Goal: Task Accomplishment & Management: Use online tool/utility

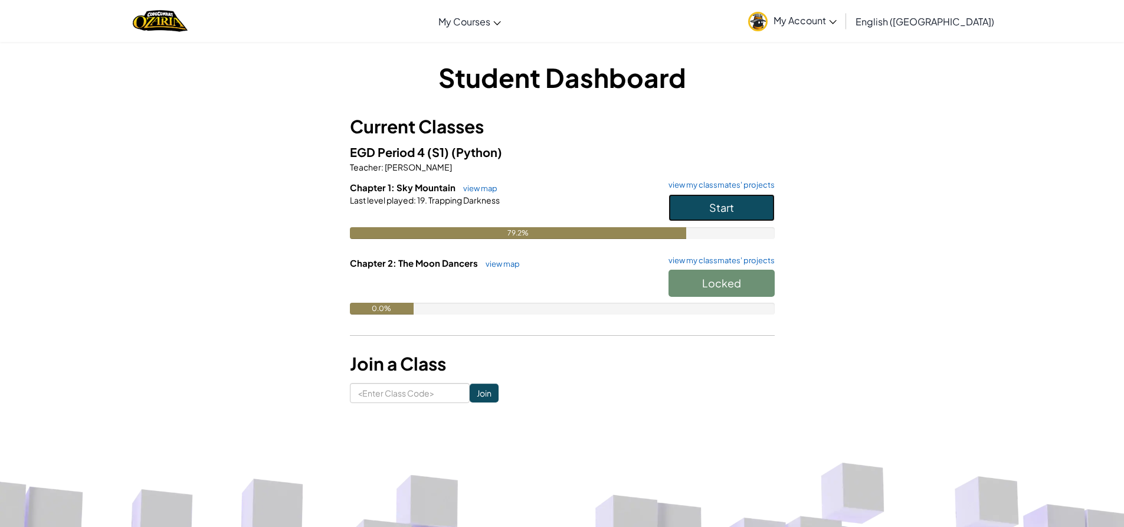
click at [736, 214] on button "Start" at bounding box center [722, 207] width 106 height 27
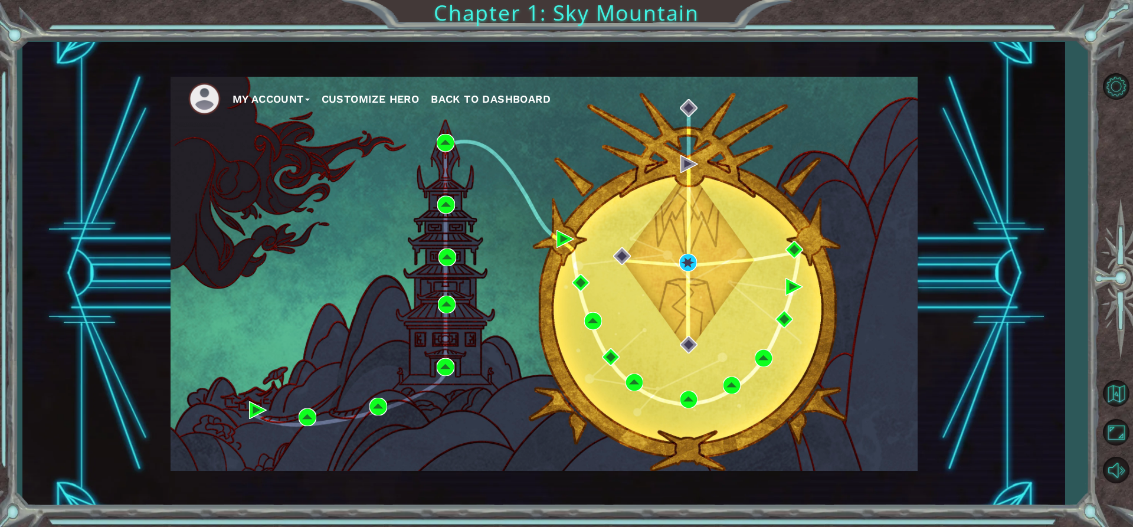
drag, startPoint x: 695, startPoint y: 252, endPoint x: 691, endPoint y: 261, distance: 10.6
click at [695, 253] on div "My Account Customize Hero Back to Dashboard" at bounding box center [544, 274] width 747 height 394
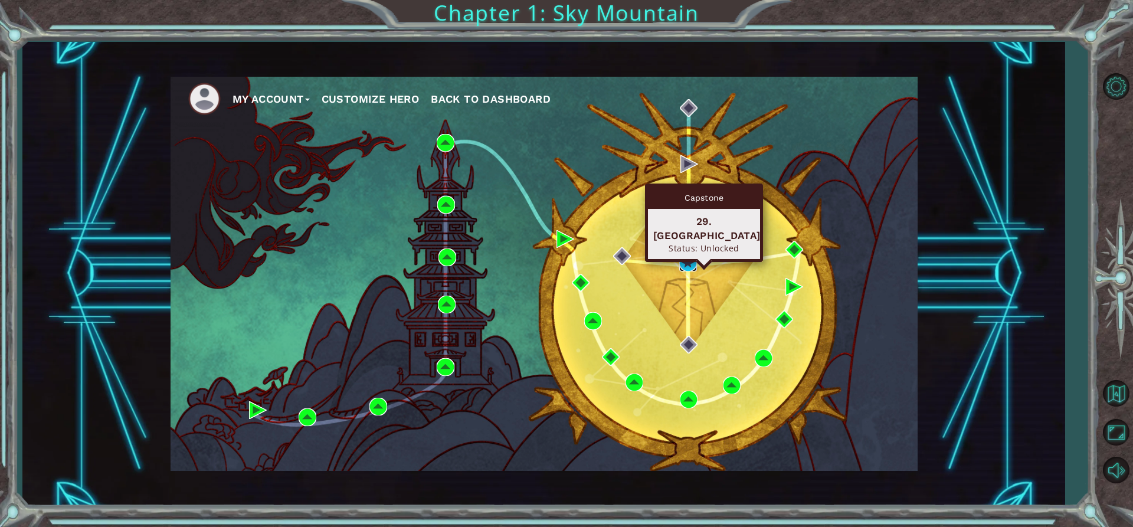
click at [689, 265] on img at bounding box center [688, 263] width 18 height 18
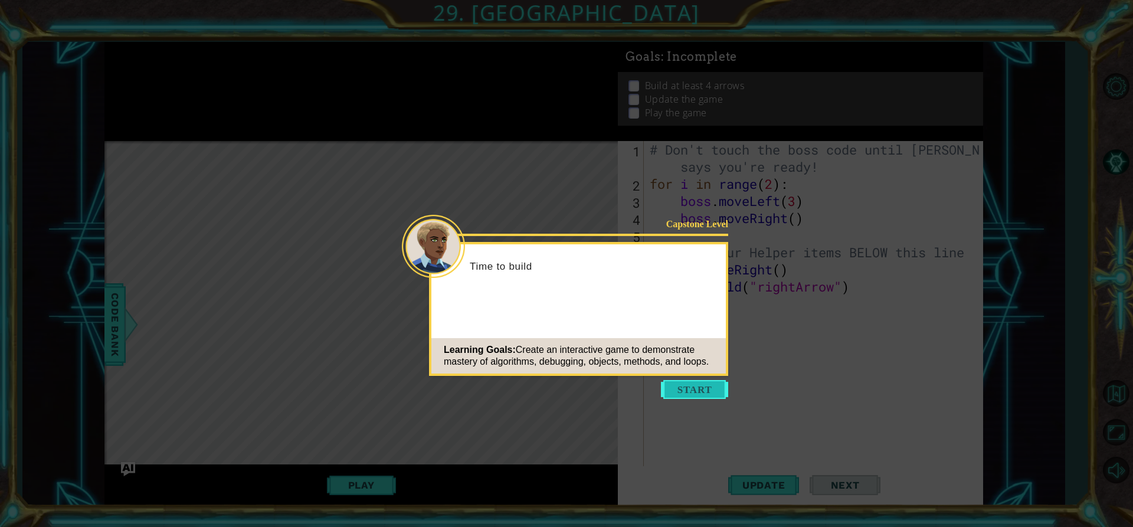
click at [706, 383] on button "Start" at bounding box center [694, 389] width 67 height 19
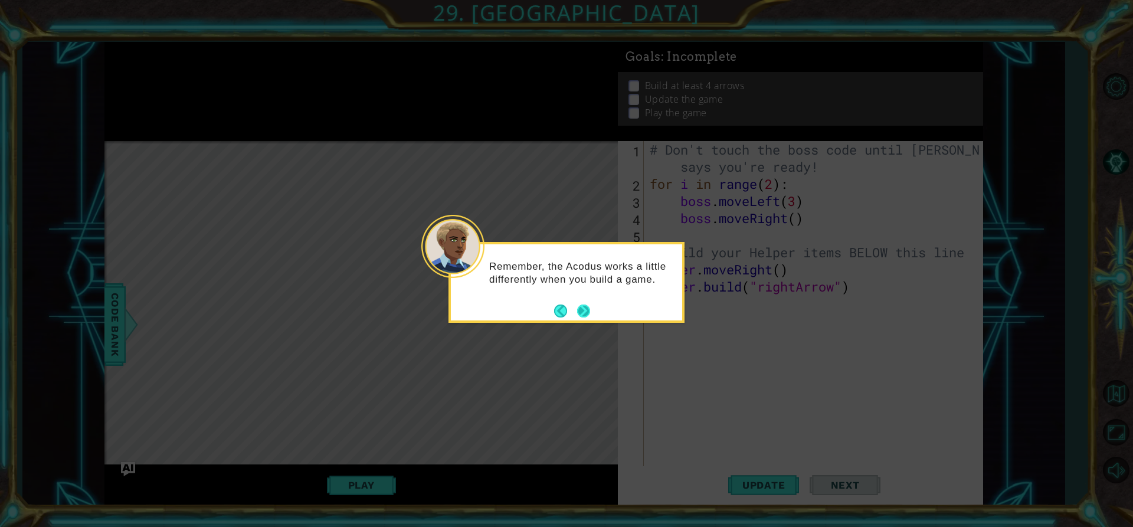
drag, startPoint x: 572, startPoint y: 303, endPoint x: 582, endPoint y: 304, distance: 10.1
click at [574, 303] on footer at bounding box center [572, 311] width 36 height 18
click at [585, 305] on button "Next" at bounding box center [583, 311] width 13 height 13
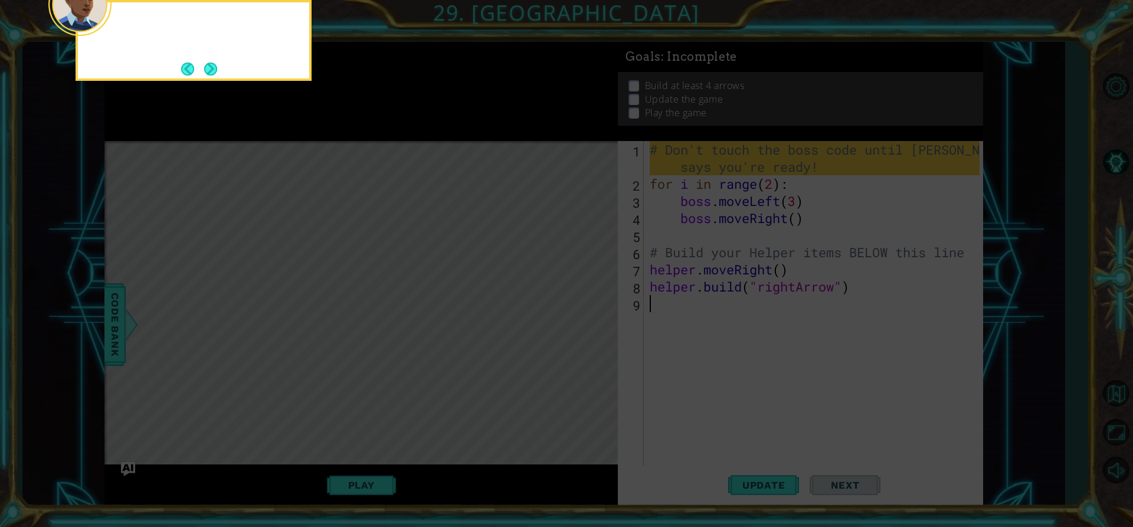
click at [585, 305] on icon at bounding box center [566, 79] width 1133 height 896
click at [200, 63] on footer at bounding box center [199, 69] width 36 height 18
click at [211, 70] on button "Next" at bounding box center [210, 69] width 13 height 13
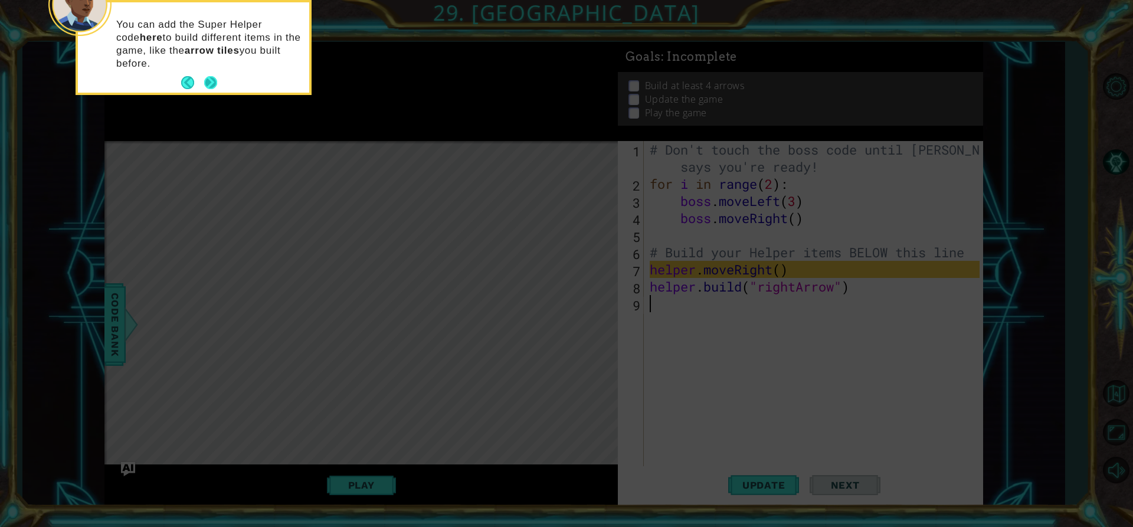
click at [208, 71] on div "You can add the Super Helper code here to build different items in the game, li…" at bounding box center [193, 47] width 231 height 90
click at [211, 73] on div "You can add the Super Helper code here to build different items in the game, li…" at bounding box center [193, 50] width 231 height 86
click at [208, 81] on button "Next" at bounding box center [210, 82] width 13 height 13
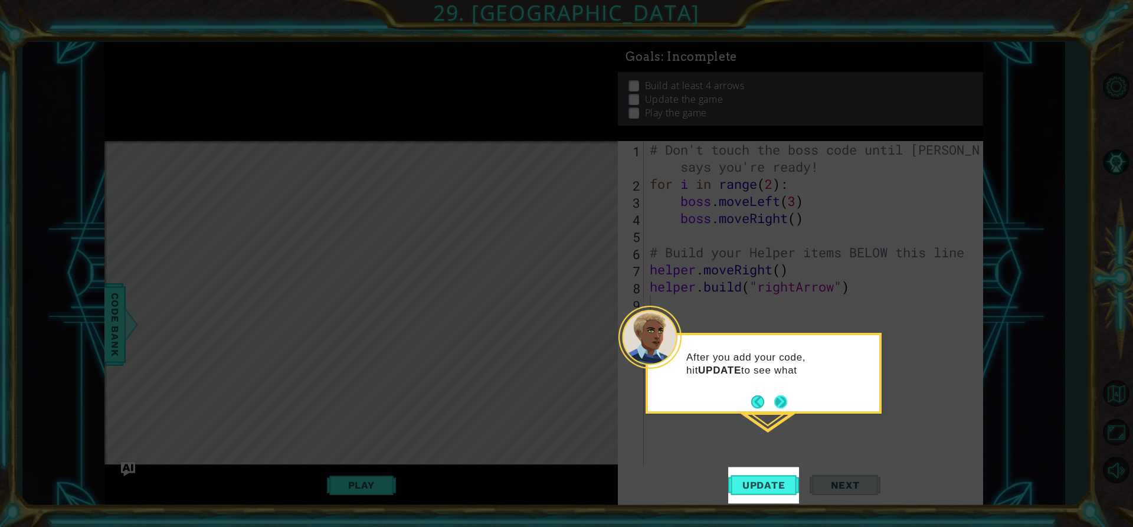
click at [787, 407] on button "Next" at bounding box center [780, 401] width 13 height 13
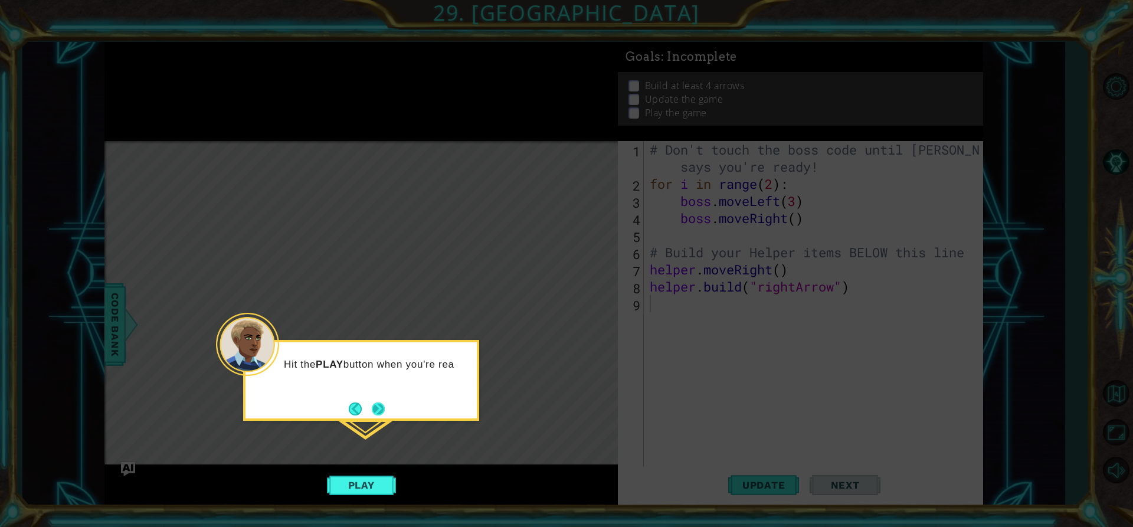
click at [374, 406] on button "Next" at bounding box center [378, 409] width 13 height 13
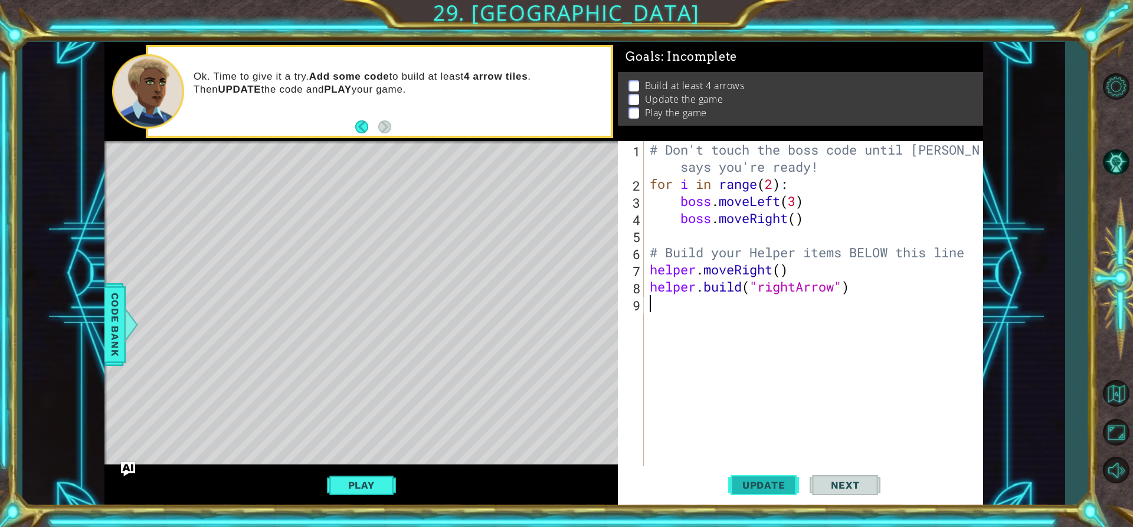
click at [774, 486] on span "Update" at bounding box center [764, 485] width 67 height 12
click at [771, 490] on span "Update" at bounding box center [764, 485] width 67 height 12
click at [772, 490] on span "Update" at bounding box center [764, 485] width 67 height 12
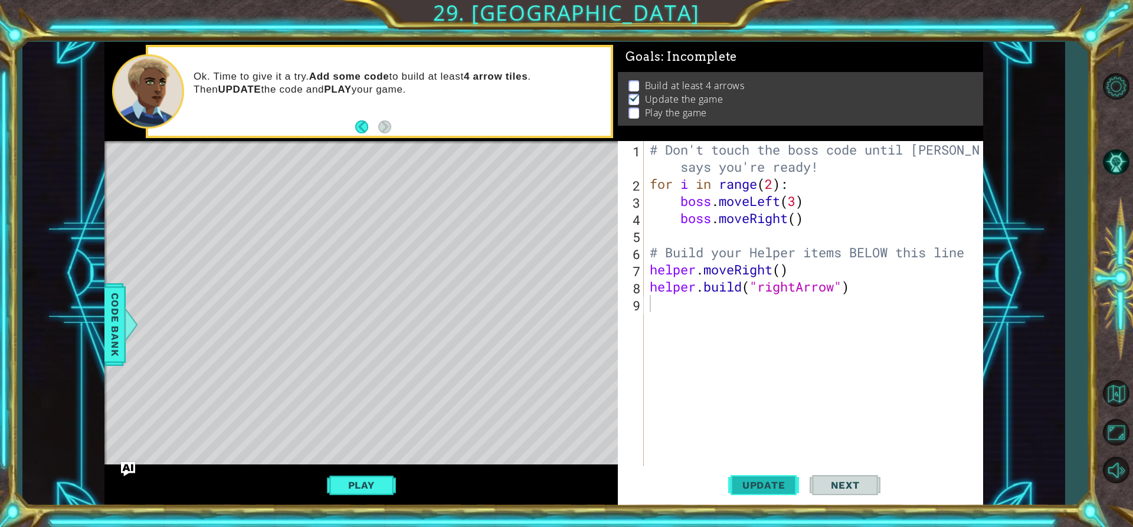
click at [772, 490] on span "Update" at bounding box center [764, 485] width 67 height 12
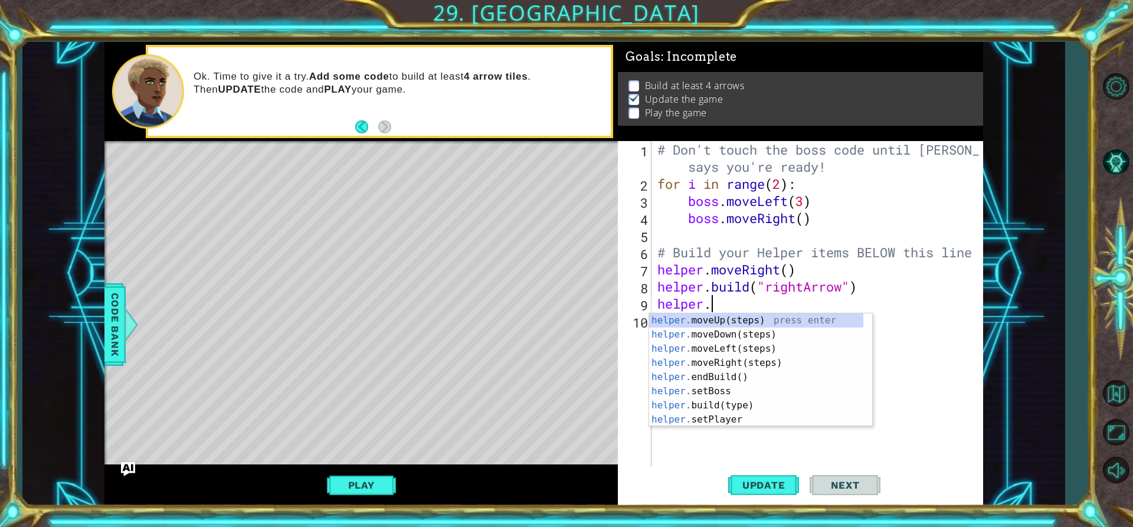
scroll to position [0, 2]
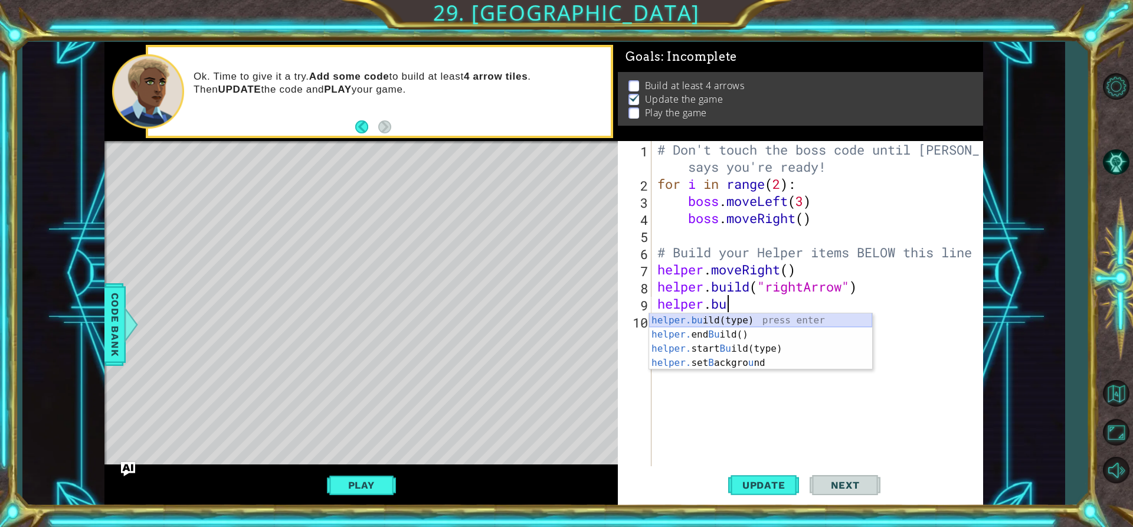
click at [770, 318] on div "helper.bu ild(type) press enter helper. end Bu ild() press enter helper. start …" at bounding box center [760, 355] width 223 height 85
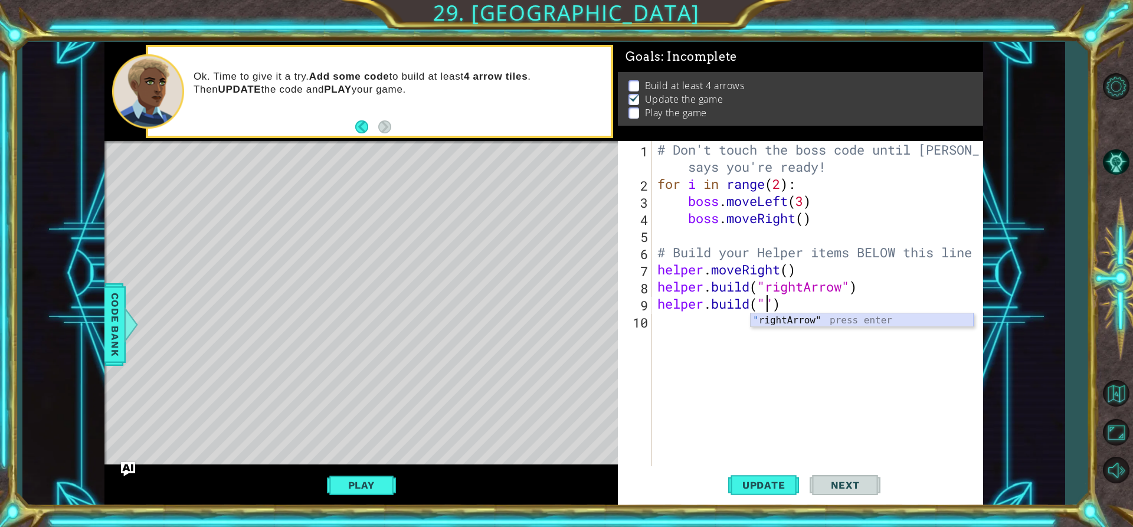
click at [833, 316] on div "" rightArrow" press enter" at bounding box center [862, 334] width 223 height 42
type textarea "[DOMAIN_NAME]("rightArrow")"
click at [750, 486] on span "Update" at bounding box center [764, 485] width 67 height 12
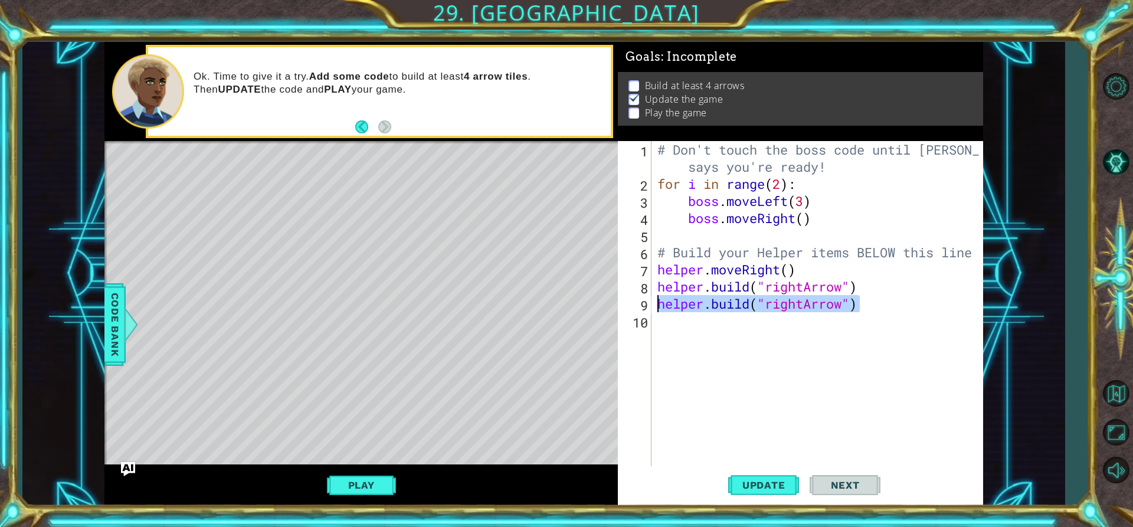
drag, startPoint x: 863, startPoint y: 306, endPoint x: 657, endPoint y: 308, distance: 206.0
click at [657, 308] on div "# Don't touch the boss code until [PERSON_NAME] says you're ready! for i in ran…" at bounding box center [820, 329] width 331 height 377
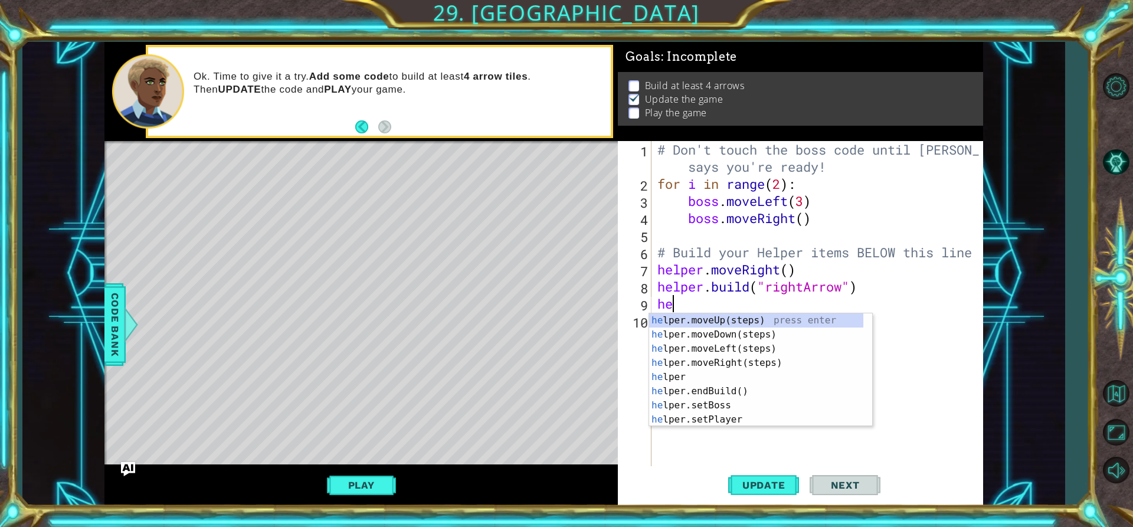
scroll to position [0, 1]
type textarea "he"
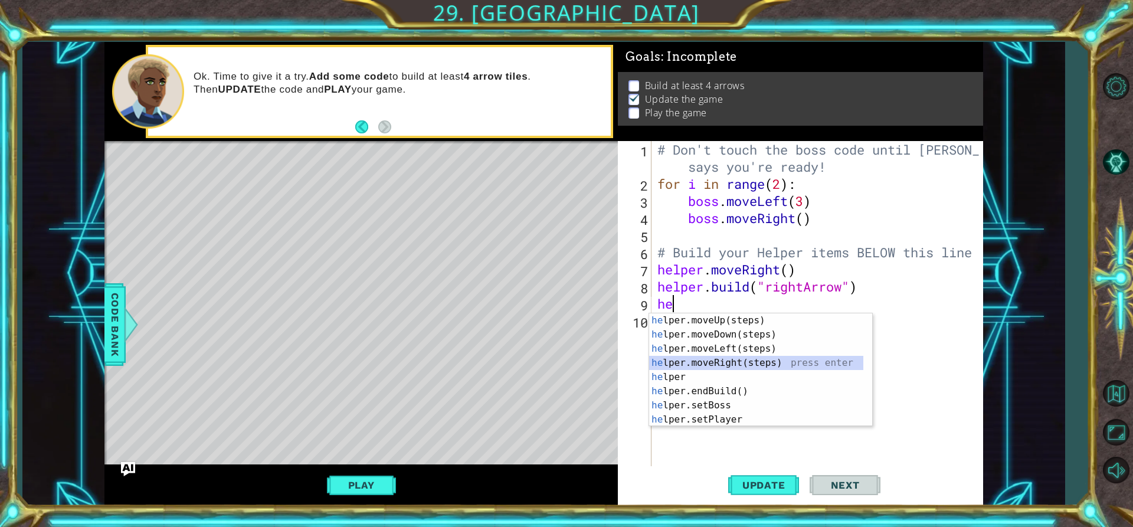
click at [747, 361] on div "he lper.moveUp(steps) press enter he lper.moveDown(steps) press enter he lper.m…" at bounding box center [756, 384] width 214 height 142
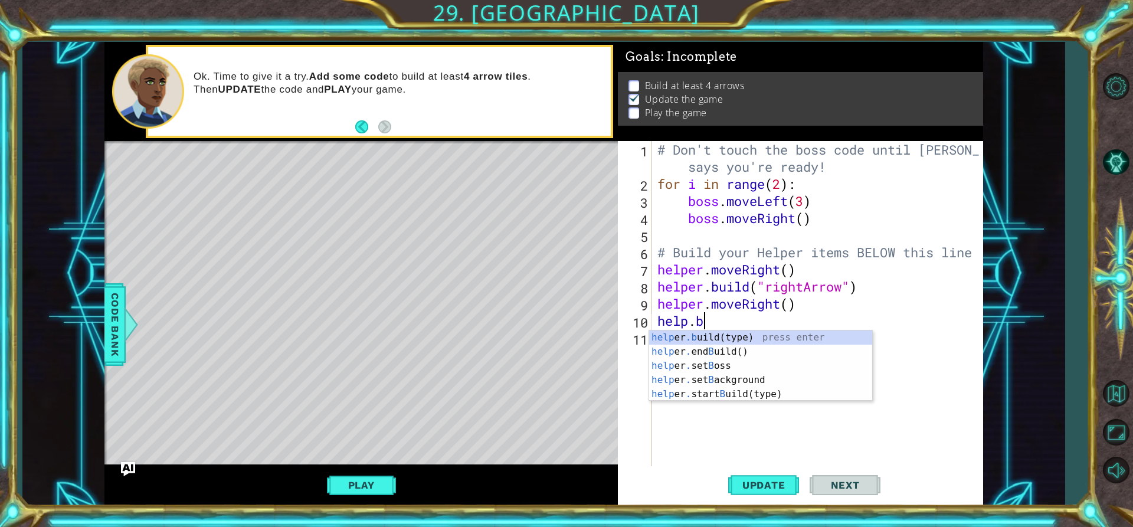
scroll to position [0, 2]
click at [732, 336] on div "help er .bu ild(type) press enter help er . end Bu ild() press enter help er . …" at bounding box center [760, 373] width 223 height 85
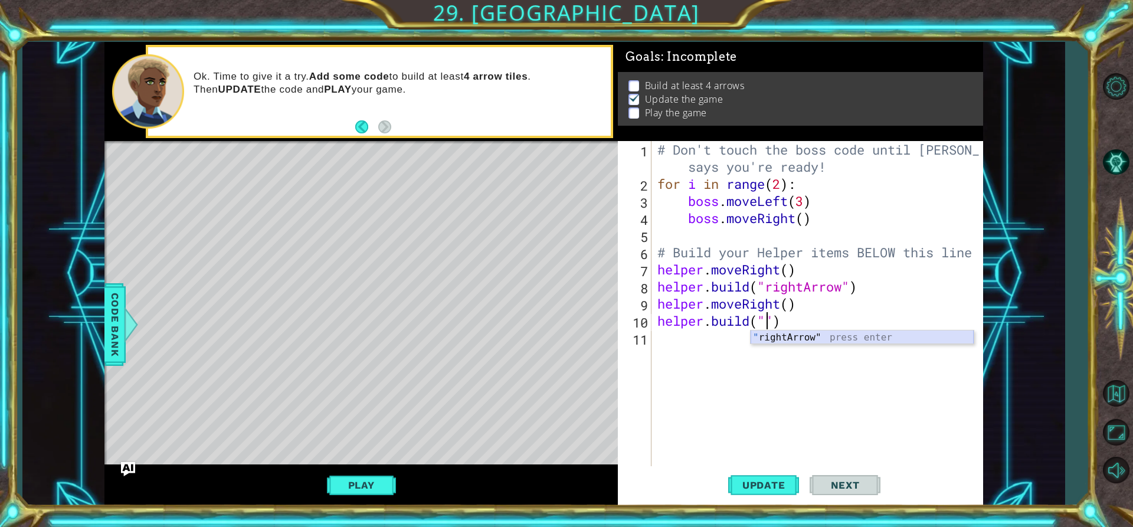
click at [799, 336] on div "" rightArrow" press enter" at bounding box center [862, 352] width 223 height 42
type textarea "[DOMAIN_NAME]("rightArrow")"
click at [763, 328] on div "# Don't touch the boss code until [PERSON_NAME] says you're ready! for i in ran…" at bounding box center [820, 329] width 331 height 377
click at [761, 338] on div "# Don't touch the boss code until [PERSON_NAME] says you're ready! for i in ran…" at bounding box center [820, 329] width 331 height 377
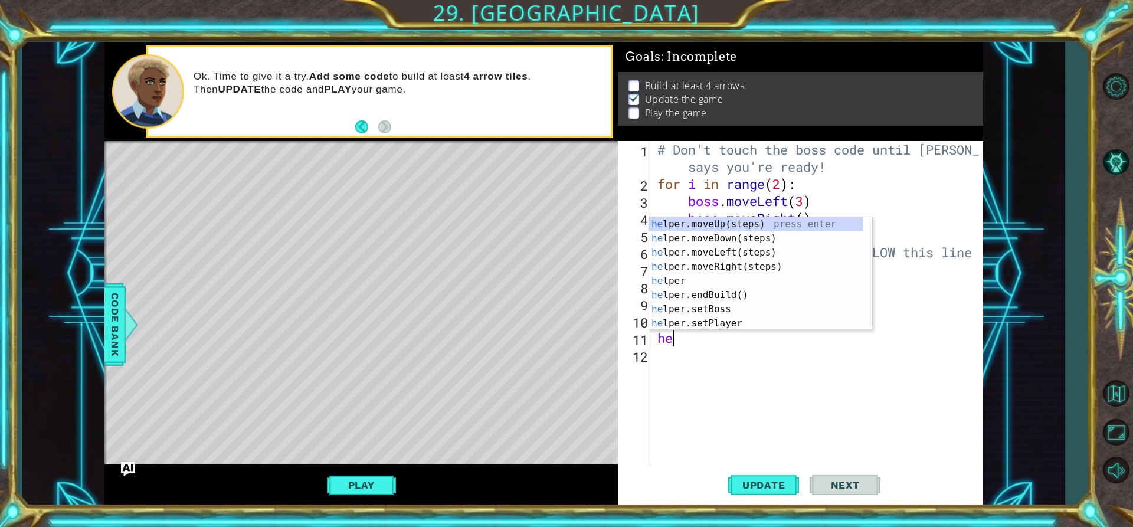
scroll to position [0, 1]
type textarea "help"
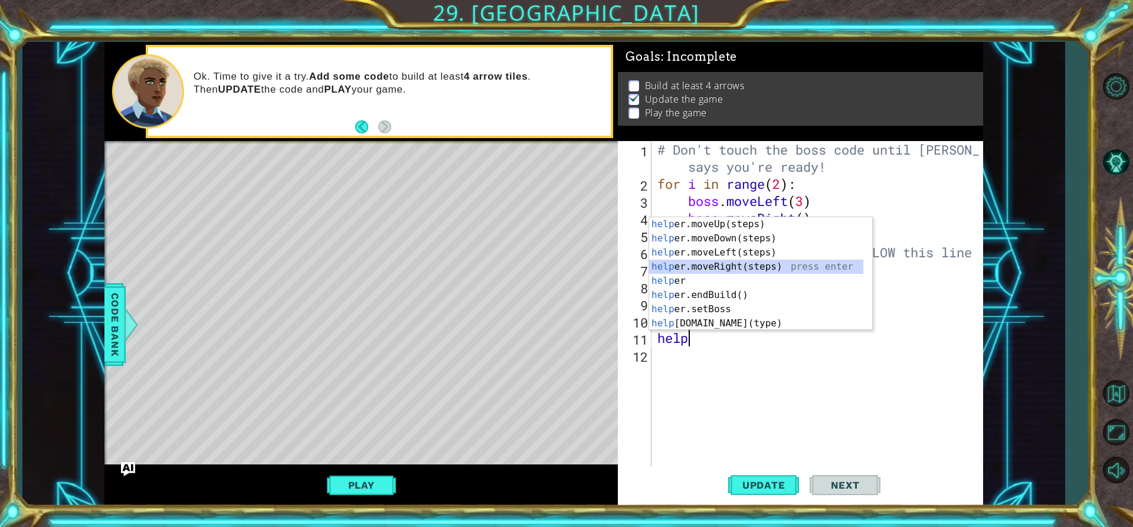
click at [745, 260] on div "help er.moveUp(steps) press enter help er.moveDown(steps) press enter help er.m…" at bounding box center [756, 288] width 214 height 142
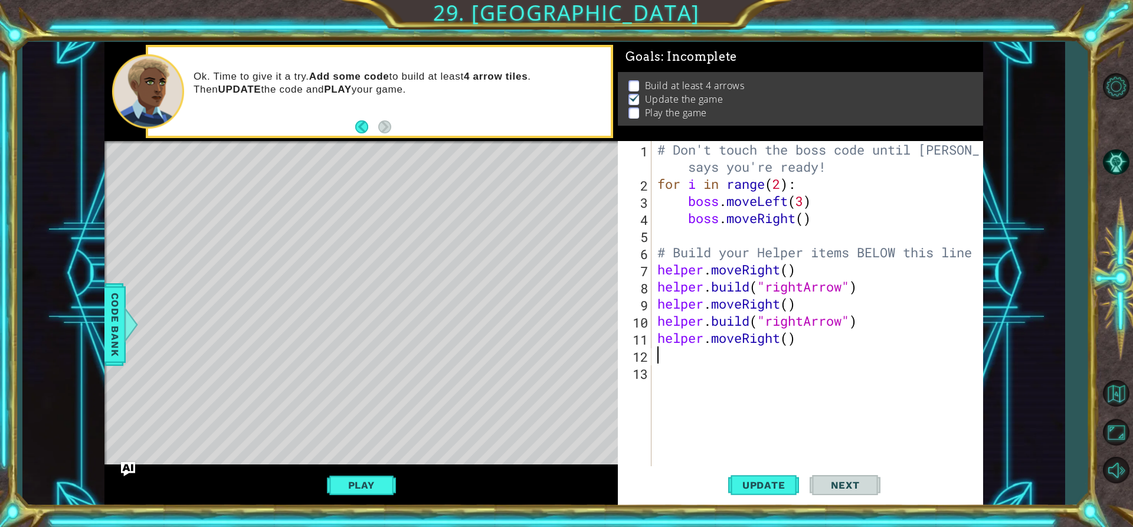
click at [718, 359] on div "# Don't touch the boss code until [PERSON_NAME] says you're ready! for i in ran…" at bounding box center [820, 329] width 331 height 377
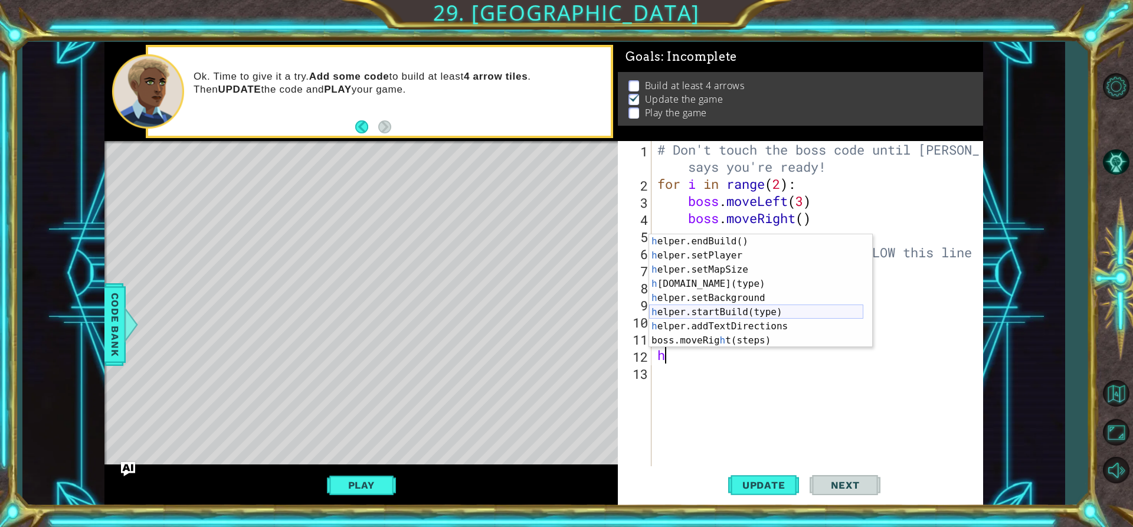
scroll to position [85, 0]
click at [725, 285] on div "h elper.endBuild() press enter h elper.setPlayer press enter h elper.setMapSize…" at bounding box center [756, 305] width 214 height 142
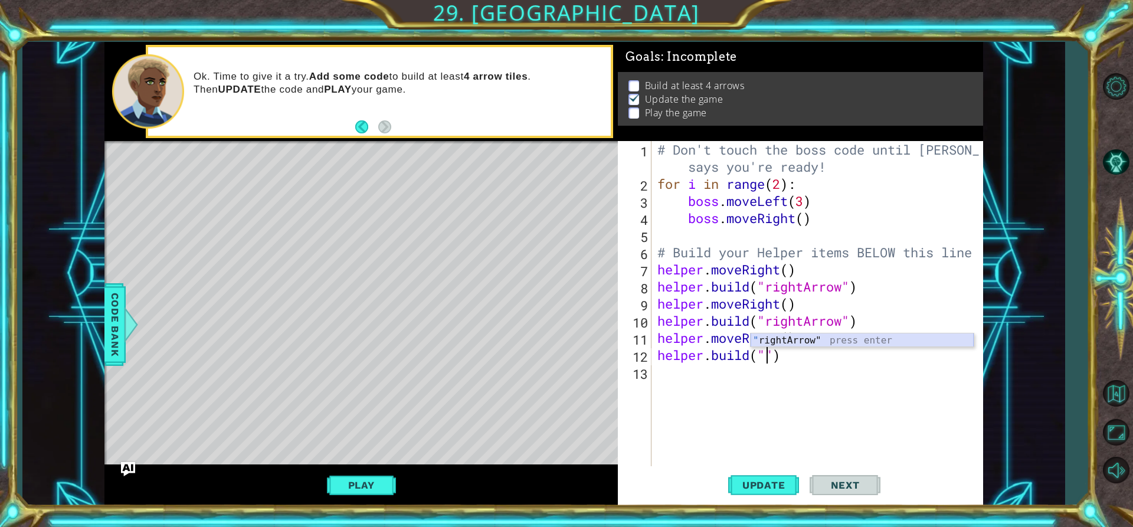
click at [895, 339] on div "" rightArrow" press enter" at bounding box center [862, 354] width 223 height 42
type textarea "[DOMAIN_NAME]("rightArrow")"
click at [701, 374] on div "# Don't touch the boss code until [PERSON_NAME] says you're ready! for i in ran…" at bounding box center [820, 329] width 331 height 377
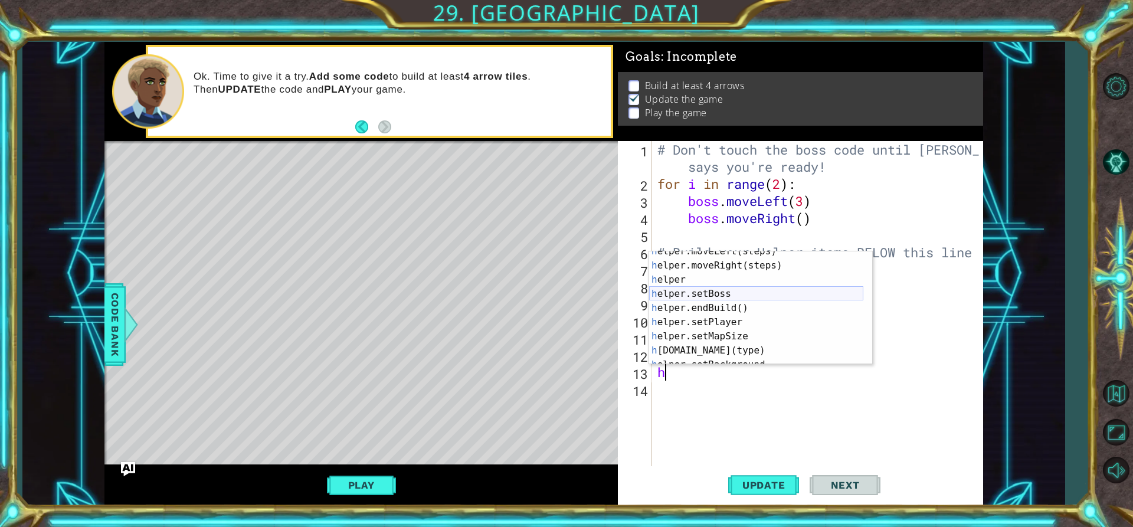
scroll to position [35, 0]
click at [728, 348] on div "h elper.moveLeft(steps) press enter h elper.moveRight(steps) press enter h elpe…" at bounding box center [756, 315] width 214 height 142
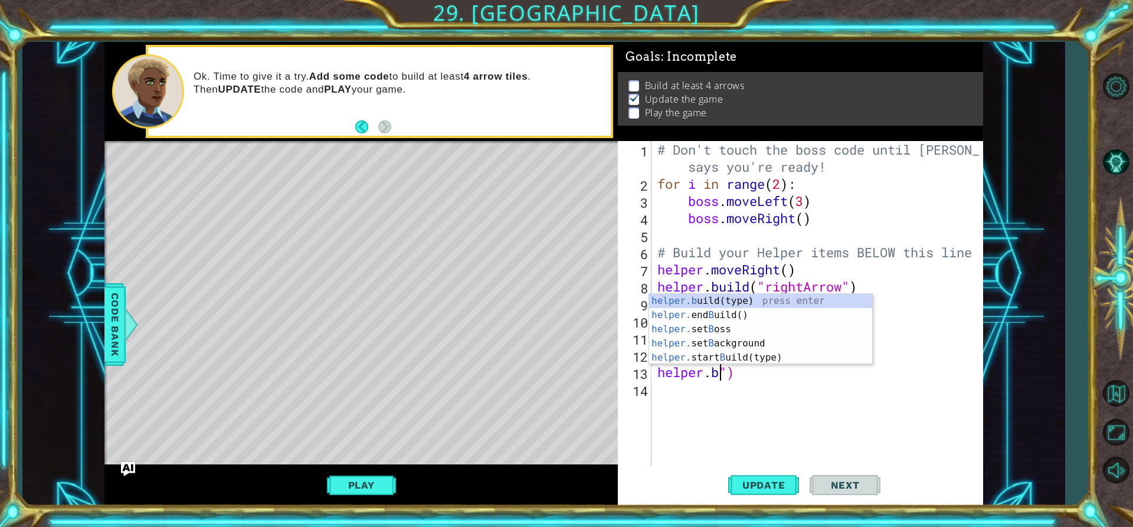
scroll to position [0, 0]
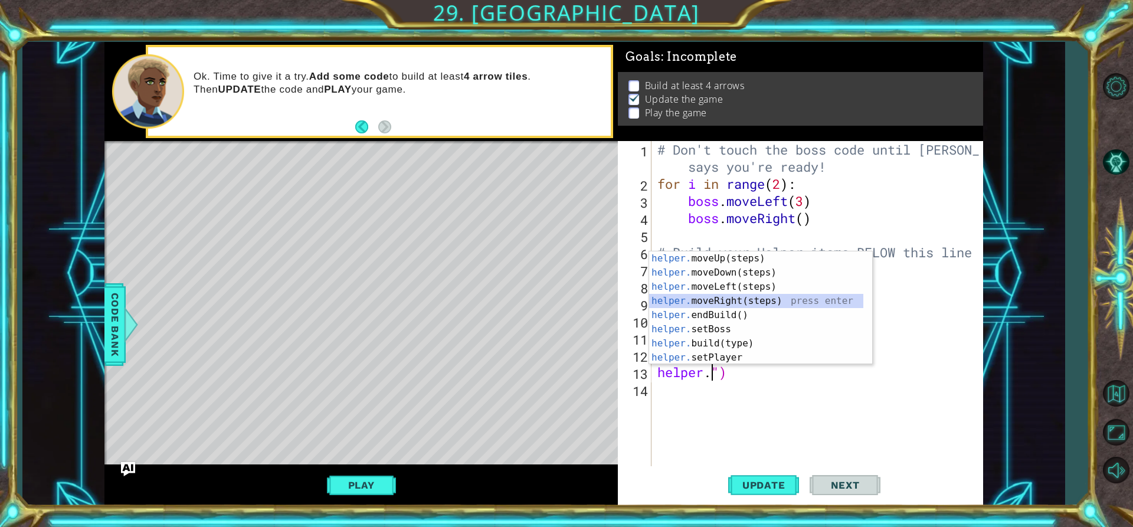
click at [770, 298] on div "helper. moveUp(steps) press enter helper. moveDown(steps) press enter helper. m…" at bounding box center [756, 322] width 214 height 142
type textarea "helper.moveRight()")"
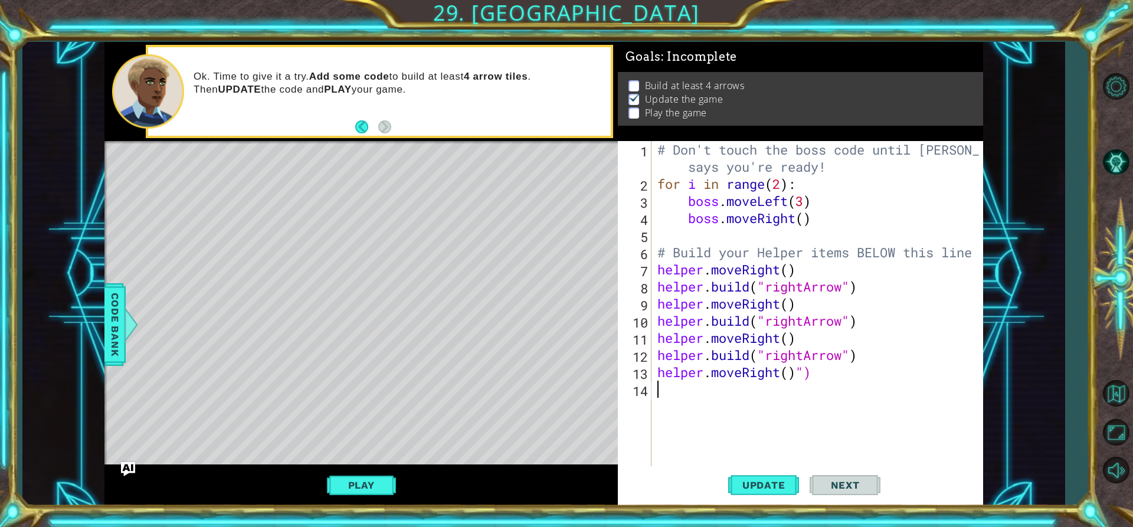
click at [709, 403] on div "# Don't touch the boss code until [PERSON_NAME] says you're ready! for i in ran…" at bounding box center [820, 329] width 331 height 377
click at [842, 384] on div "# Don't touch the boss code until [PERSON_NAME] says you're ready! for i in ran…" at bounding box center [820, 329] width 331 height 377
click at [835, 369] on div "# Don't touch the boss code until [PERSON_NAME] says you're ready! for i in ran…" at bounding box center [820, 329] width 331 height 377
type textarea "helper.moveRight()"
click at [777, 398] on div "# Don't touch the boss code until [PERSON_NAME] says you're ready! for i in ran…" at bounding box center [820, 329] width 331 height 377
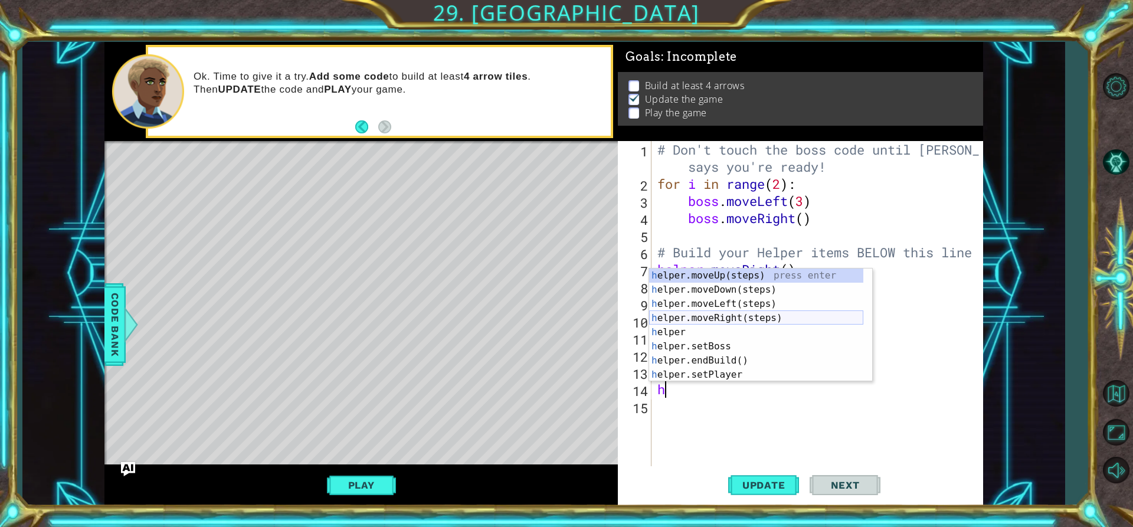
scroll to position [71, 0]
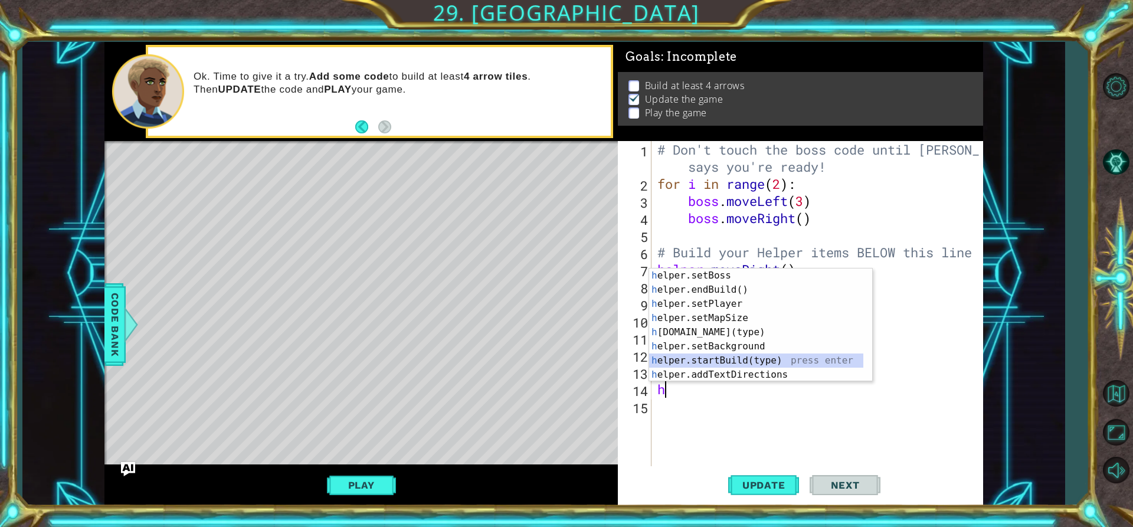
click at [740, 363] on div "h elper.setBoss press enter h elper.endBuild() press enter h elper.setPlayer pr…" at bounding box center [756, 340] width 214 height 142
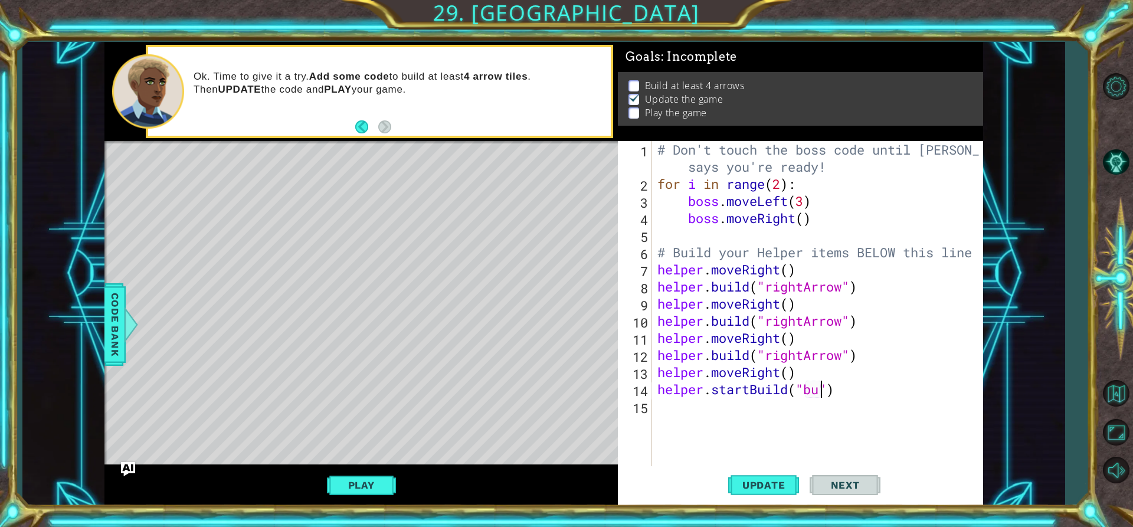
scroll to position [0, 7]
drag, startPoint x: 912, startPoint y: 371, endPoint x: 828, endPoint y: 476, distance: 134.4
click at [910, 372] on div "" rightArrow" press enter" at bounding box center [901, 389] width 223 height 42
type textarea "helper.startBuild("rightArrow")"
click at [793, 495] on button "Update" at bounding box center [763, 485] width 71 height 37
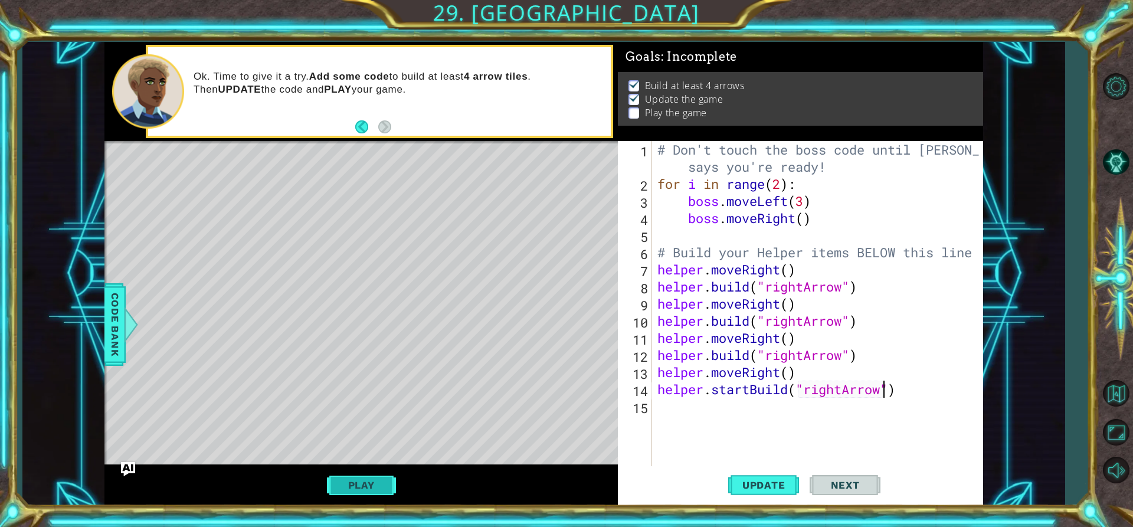
click at [358, 487] on button "Play" at bounding box center [361, 485] width 69 height 22
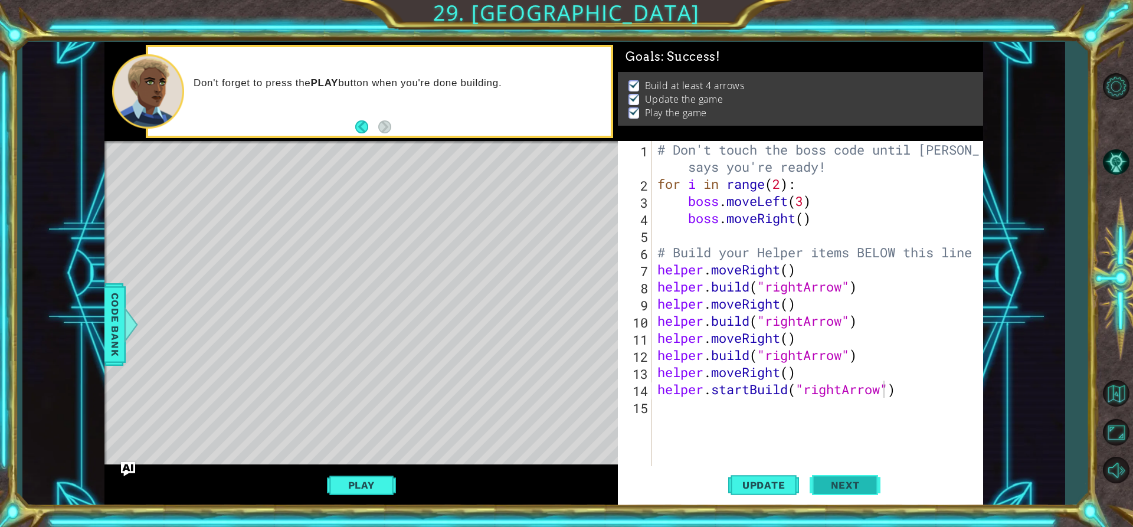
click at [868, 486] on span "Next" at bounding box center [845, 485] width 53 height 12
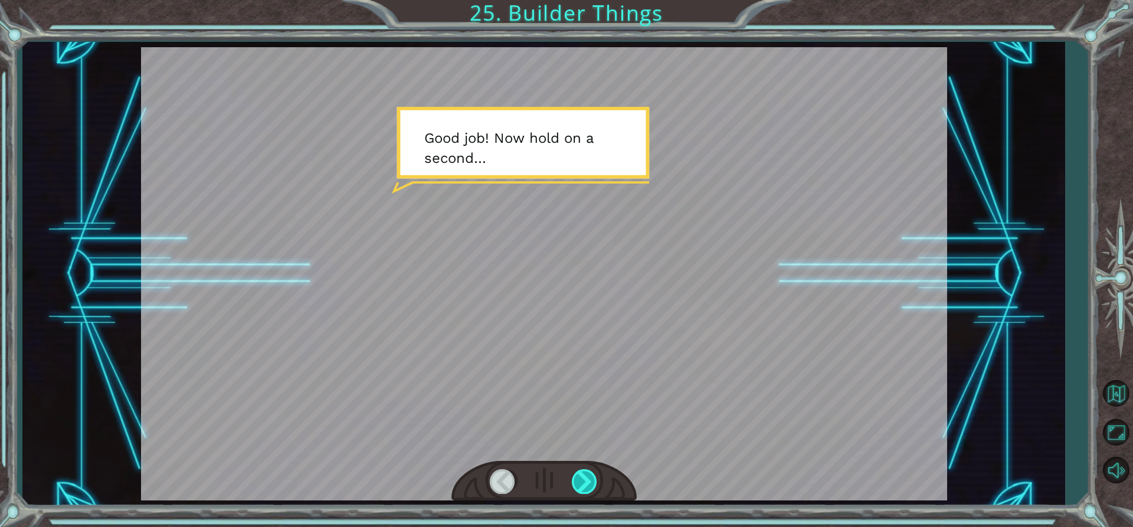
click at [579, 477] on div at bounding box center [585, 481] width 27 height 24
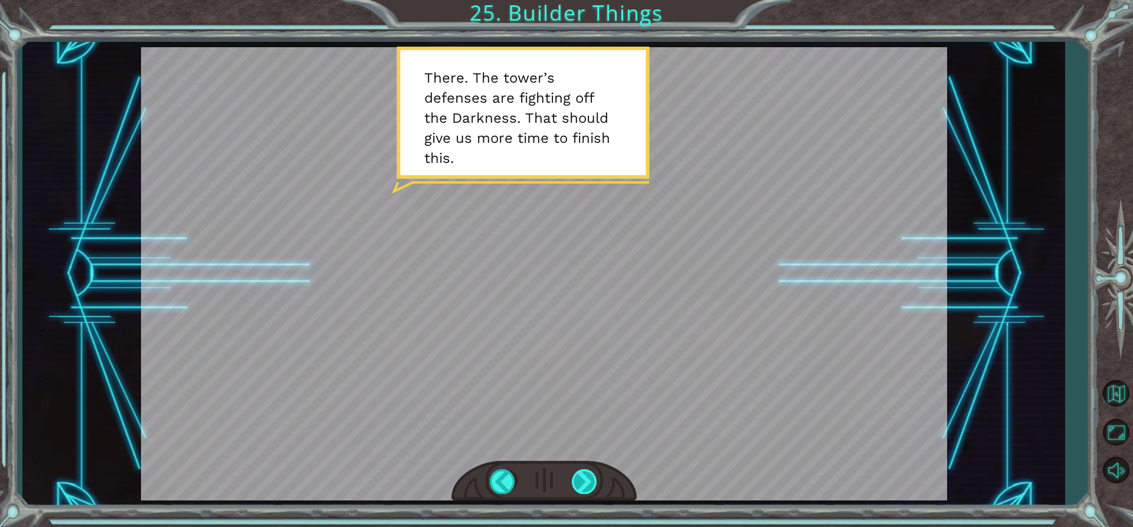
click at [593, 490] on div at bounding box center [585, 481] width 27 height 24
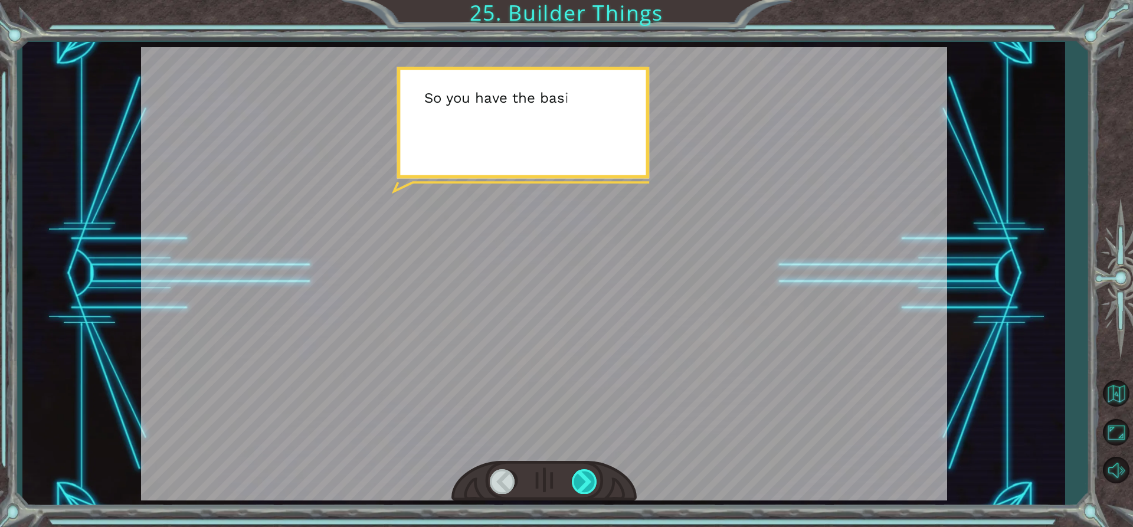
click at [593, 490] on div at bounding box center [585, 481] width 27 height 24
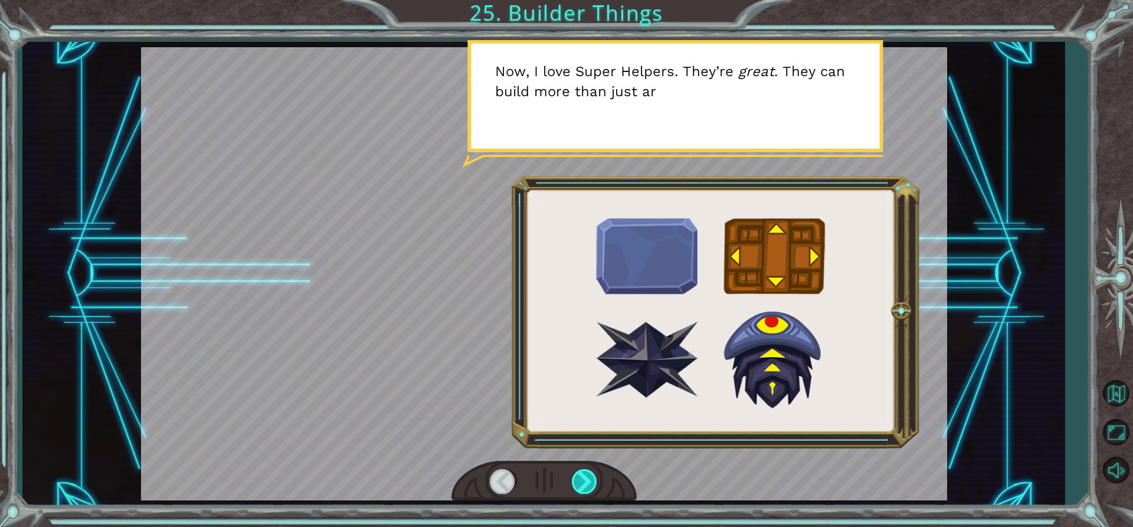
click at [593, 490] on div at bounding box center [585, 481] width 27 height 24
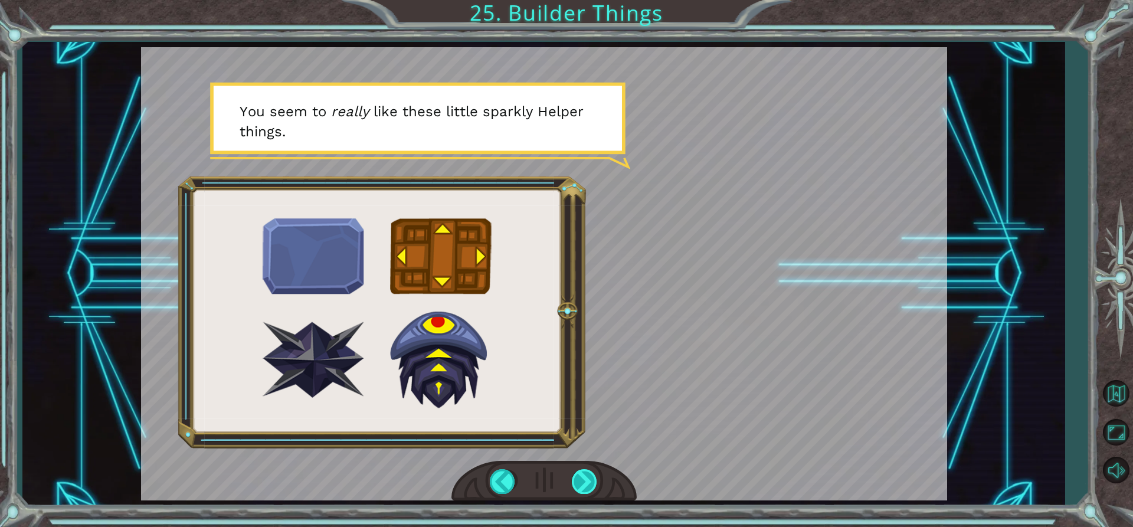
click at [593, 490] on div at bounding box center [585, 481] width 27 height 24
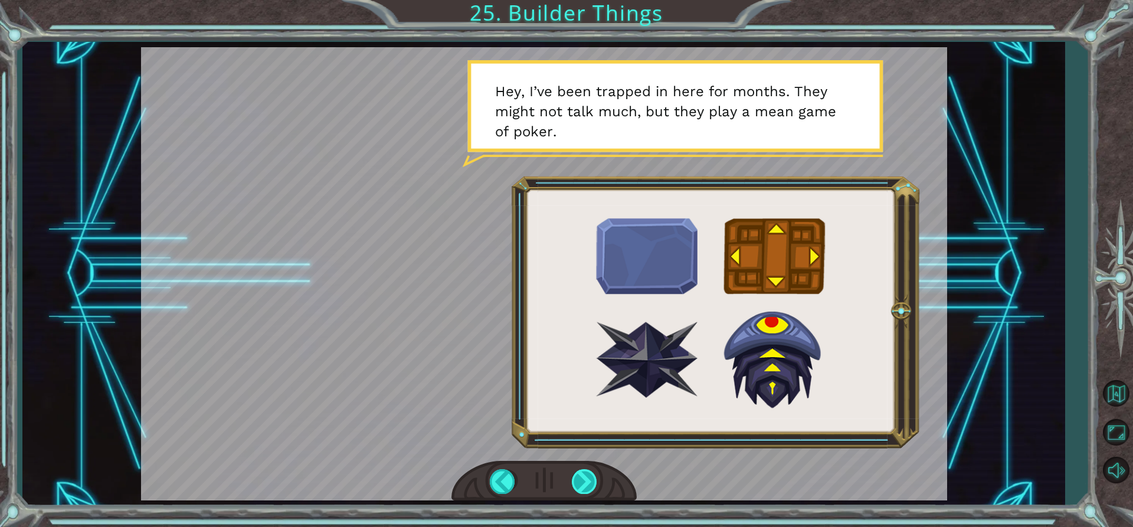
click at [593, 489] on div at bounding box center [585, 481] width 27 height 24
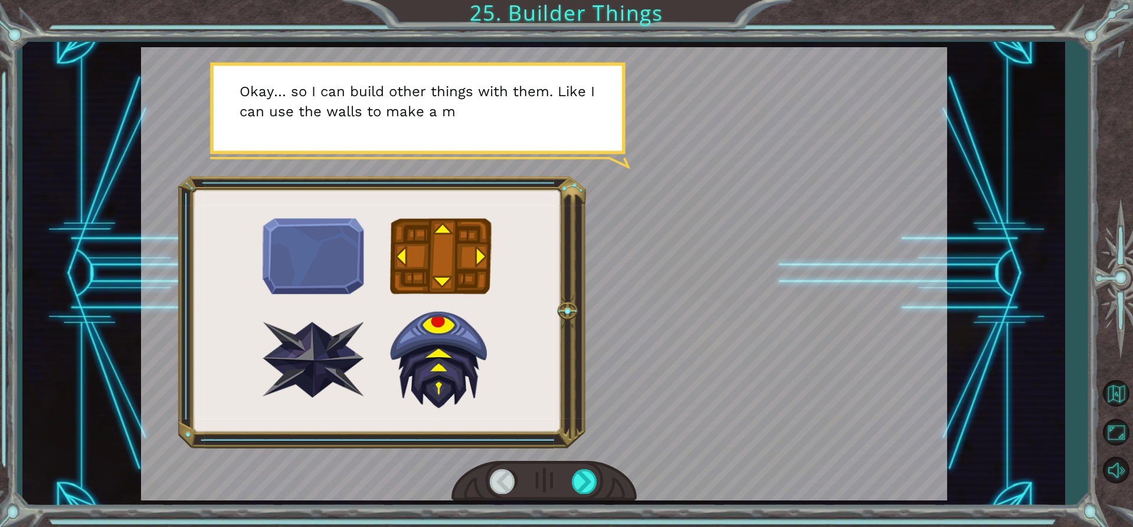
drag, startPoint x: 591, startPoint y: 488, endPoint x: 568, endPoint y: 475, distance: 26.2
click at [568, 475] on div at bounding box center [543, 481] width 185 height 41
click at [575, 476] on div at bounding box center [585, 481] width 27 height 24
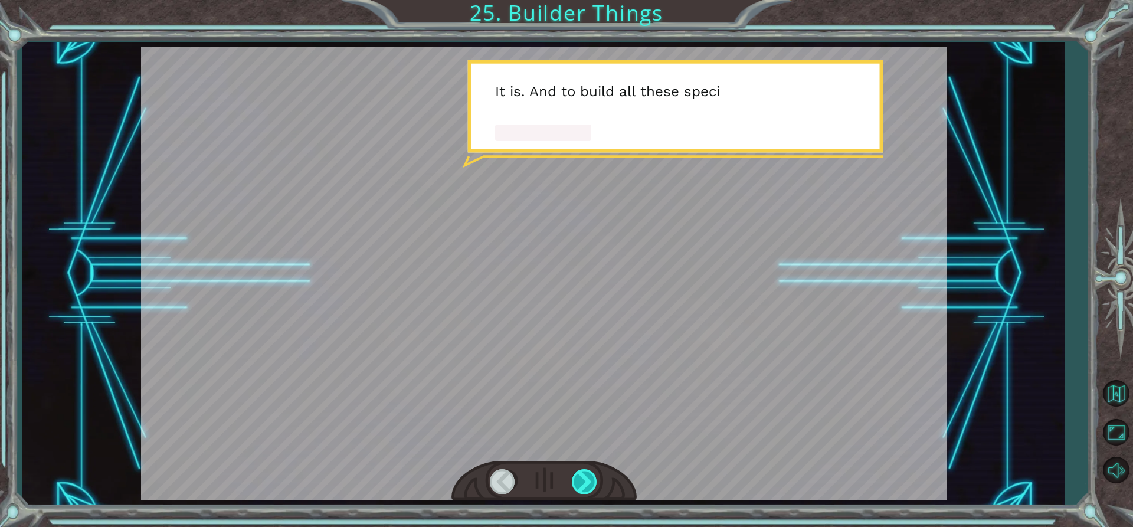
click at [576, 477] on div at bounding box center [585, 481] width 27 height 24
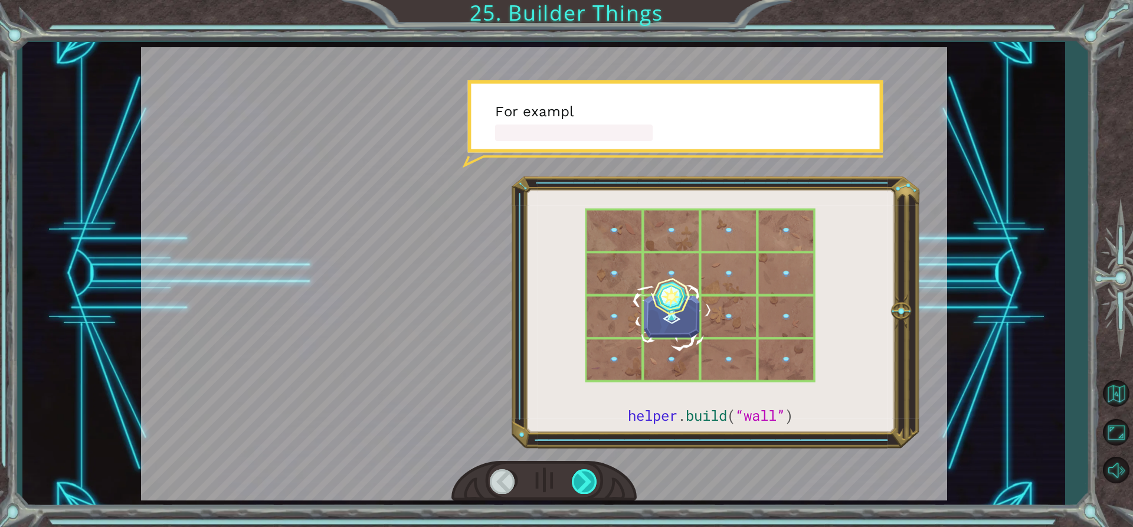
click at [576, 477] on div at bounding box center [585, 481] width 27 height 24
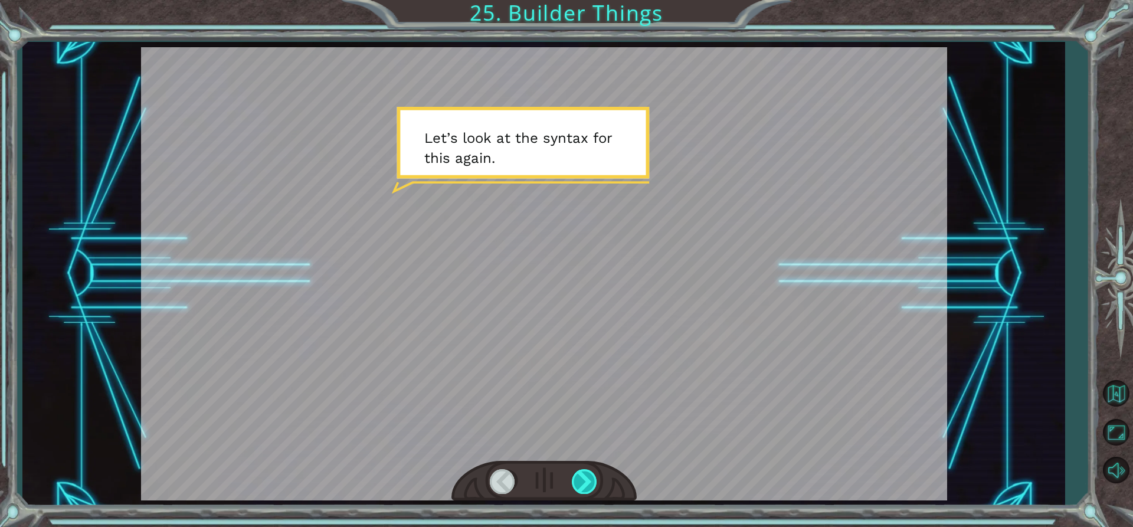
click at [591, 483] on div at bounding box center [585, 481] width 27 height 24
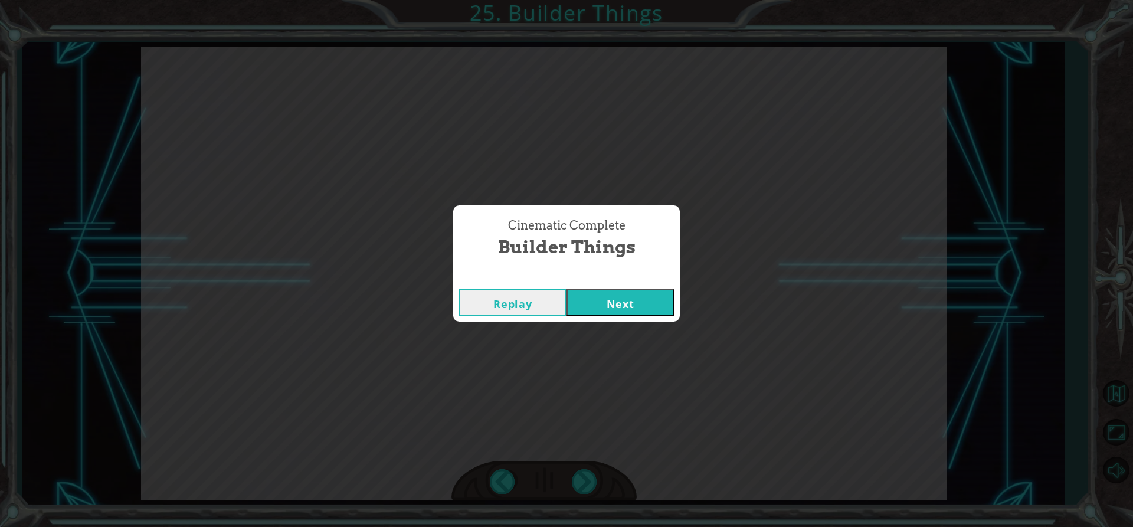
click at [628, 312] on button "Next" at bounding box center [620, 302] width 107 height 27
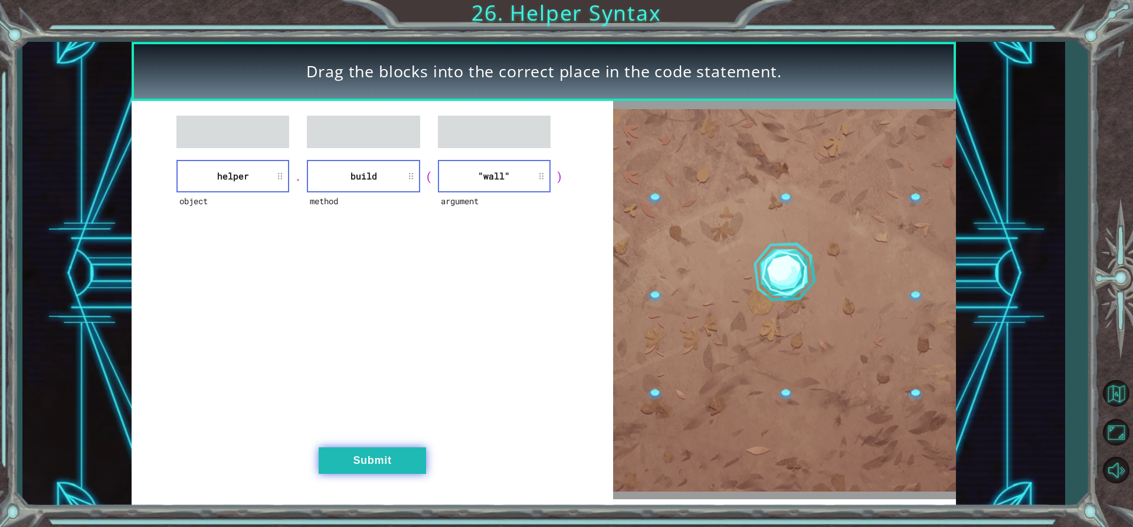
click at [382, 449] on button "Submit" at bounding box center [372, 460] width 107 height 27
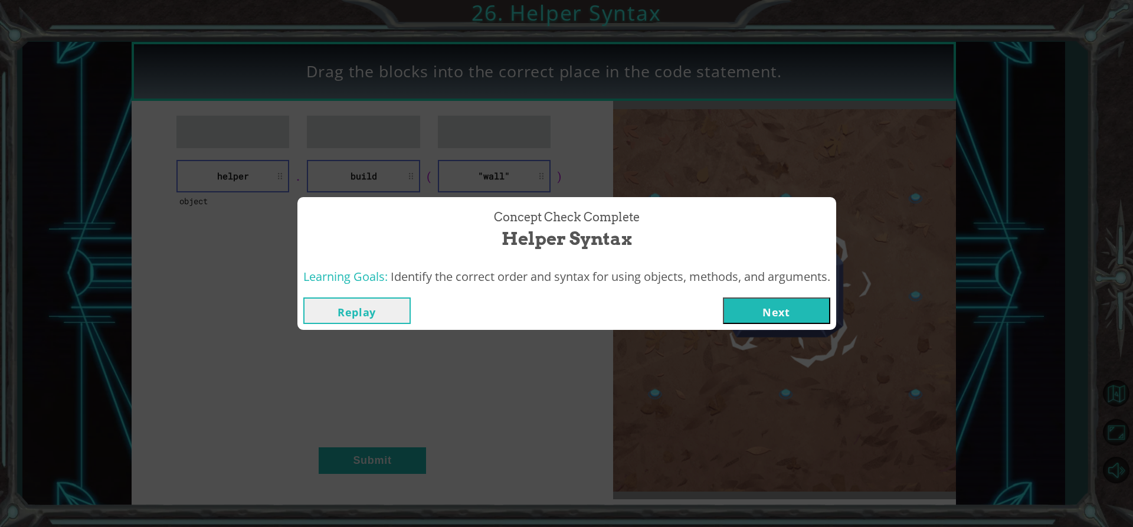
click at [768, 309] on button "Next" at bounding box center [776, 310] width 107 height 27
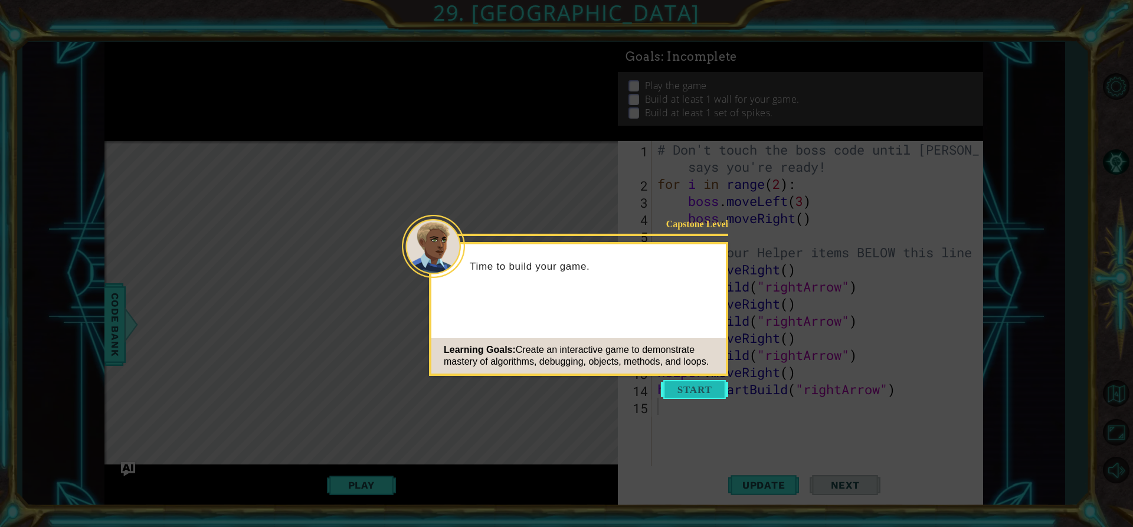
click at [673, 388] on button "Start" at bounding box center [694, 389] width 67 height 19
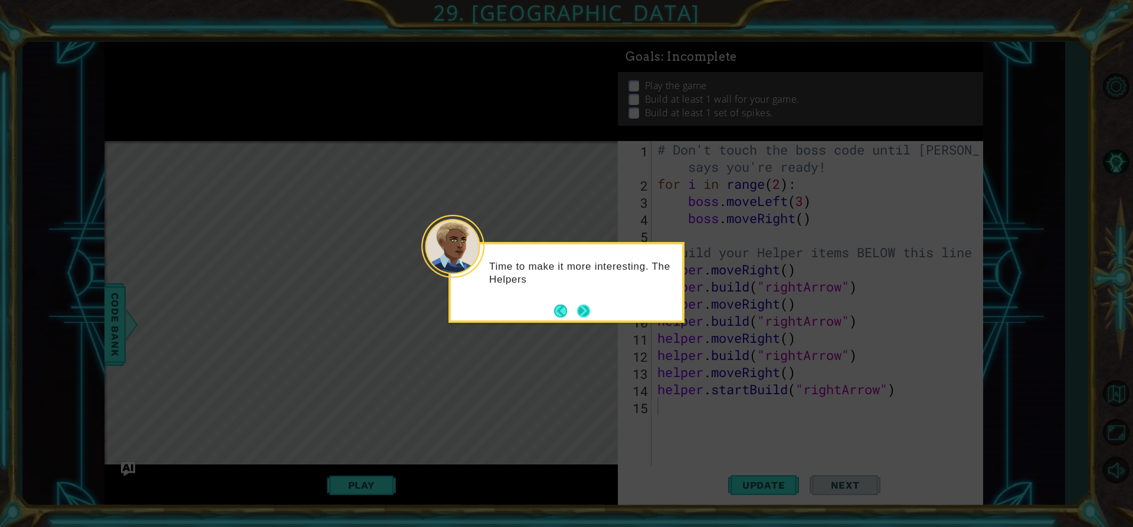
click at [587, 310] on button "Next" at bounding box center [583, 311] width 13 height 13
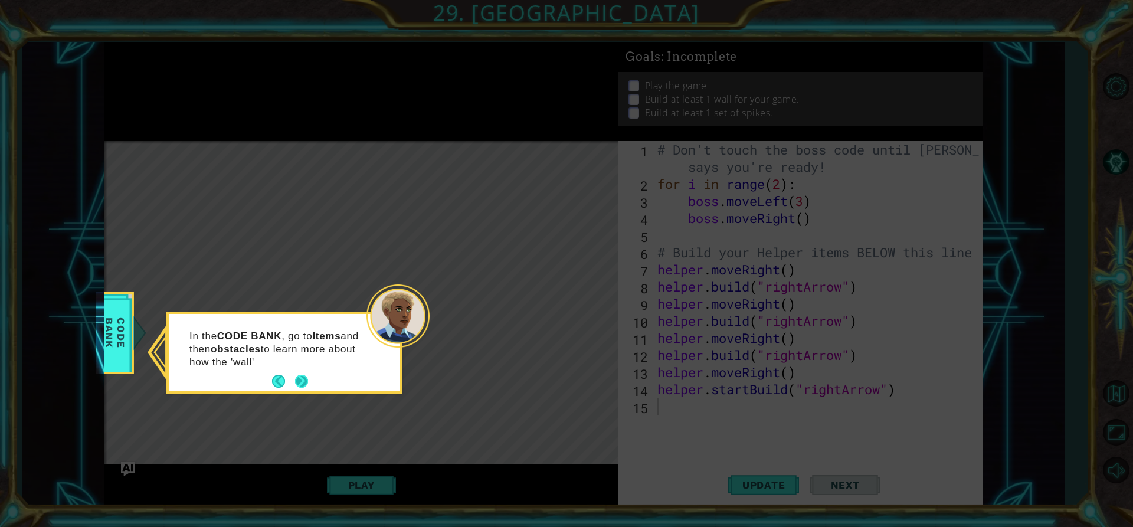
click at [303, 375] on button "Next" at bounding box center [301, 381] width 13 height 13
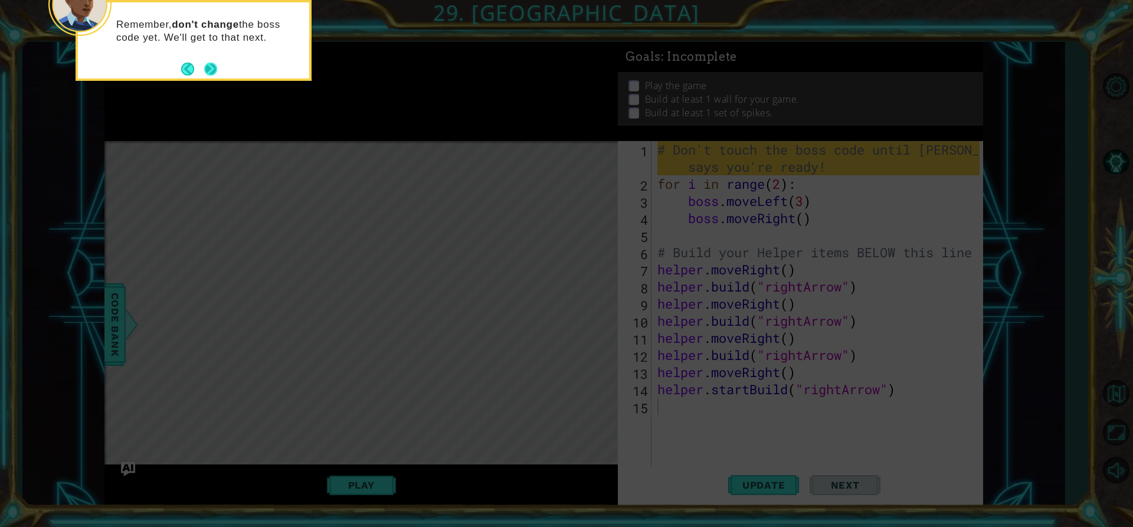
click at [209, 63] on button "Next" at bounding box center [210, 69] width 13 height 13
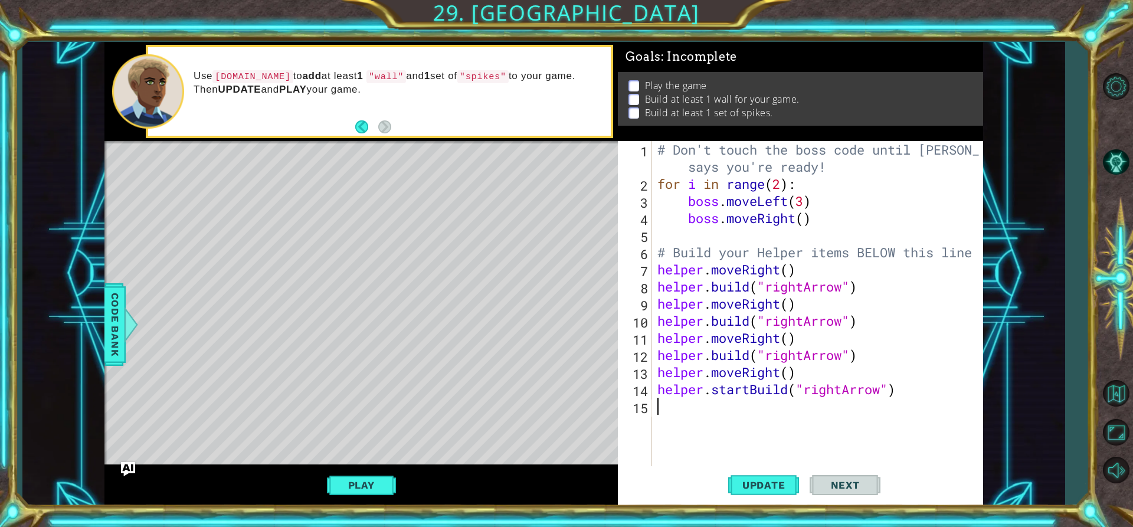
click at [752, 411] on div "# Don't touch the boss code until [PERSON_NAME] says you're ready! for i in ran…" at bounding box center [820, 329] width 331 height 377
type textarea "m"
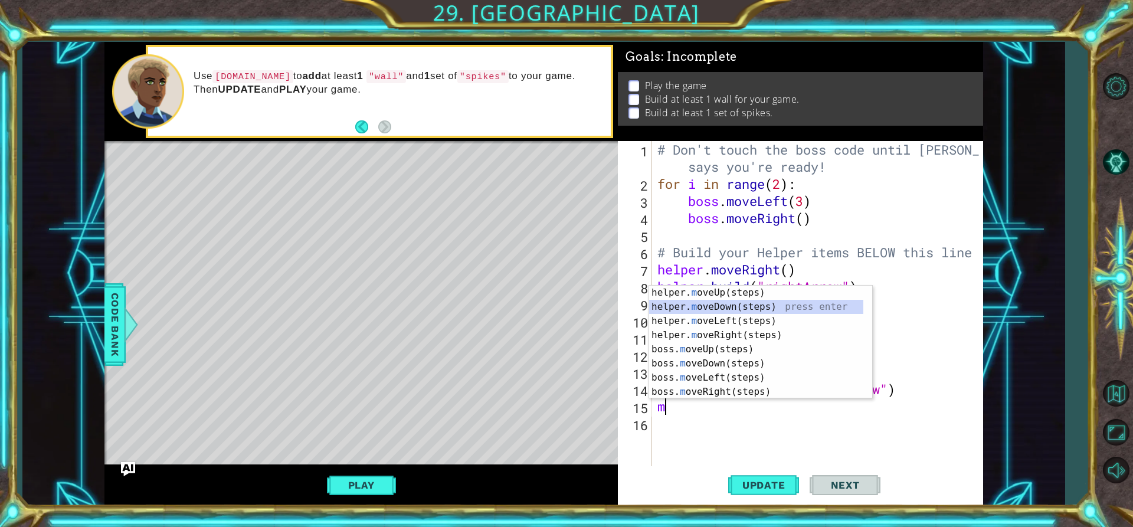
click at [679, 306] on div "helper. m oveUp(steps) press enter helper. m oveDown(steps) press enter helper.…" at bounding box center [756, 357] width 214 height 142
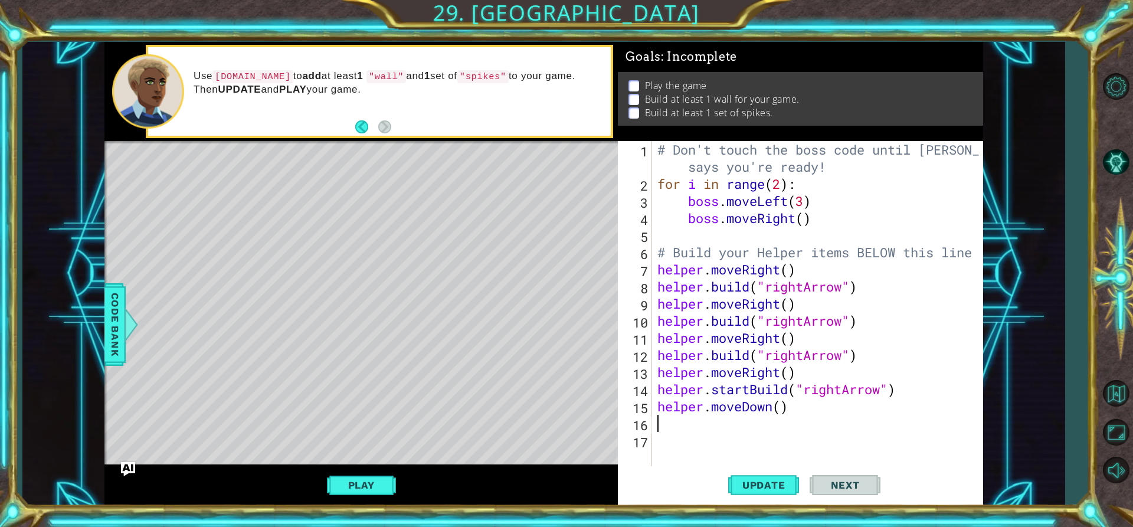
type textarea "w"
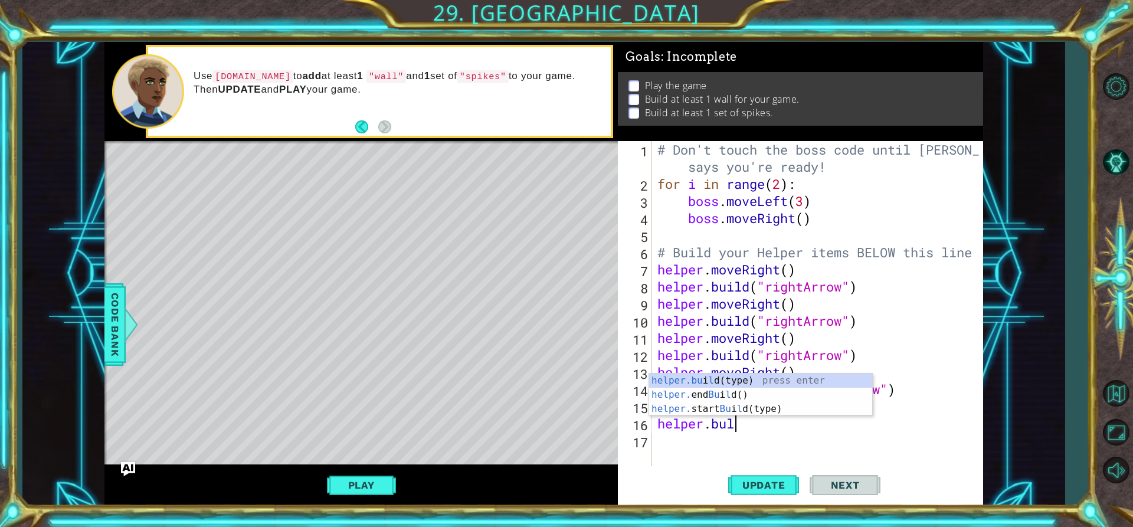
scroll to position [0, 2]
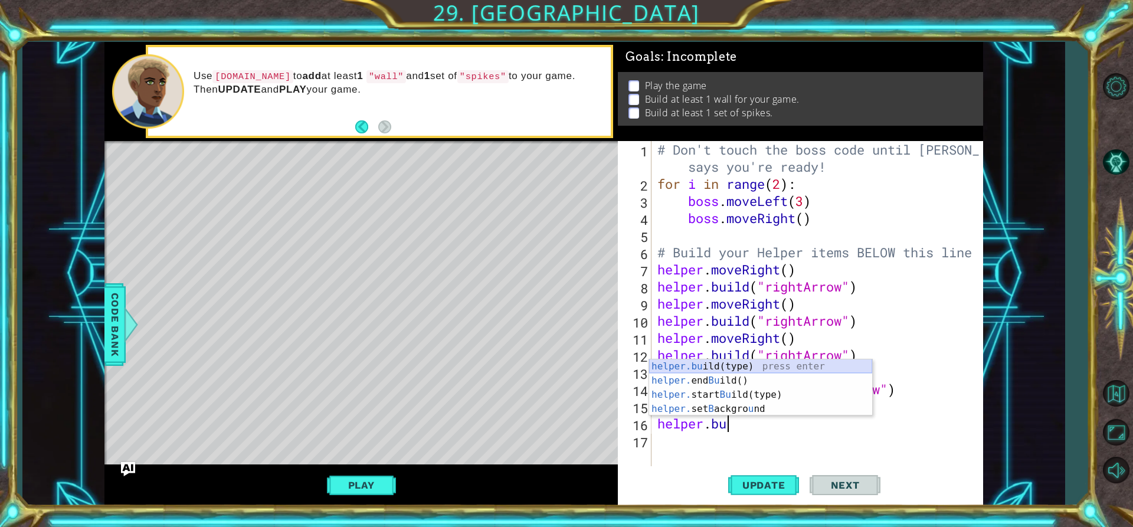
click at [741, 365] on div "helper.bu ild(type) press enter helper. end Bu ild() press enter helper. start …" at bounding box center [760, 401] width 223 height 85
type textarea "[DOMAIN_NAME]("wall")"
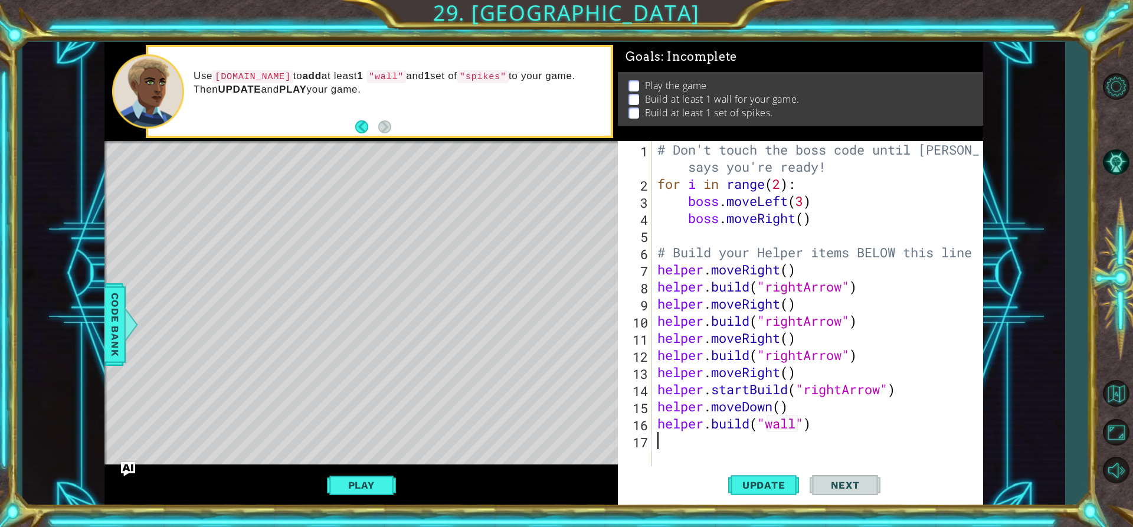
click at [745, 451] on div "# Don't touch the boss code until [PERSON_NAME] says you're ready! for i in ran…" at bounding box center [820, 329] width 331 height 377
type textarea "he"
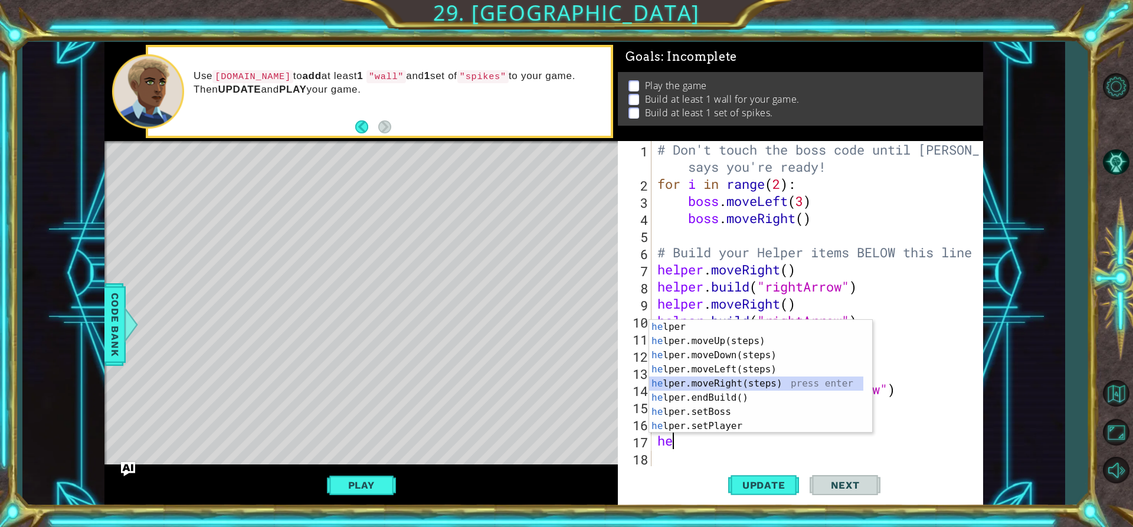
click at [720, 381] on div "he lper press enter he lper.moveUp(steps) press enter he lper.moveDown(steps) p…" at bounding box center [756, 391] width 214 height 142
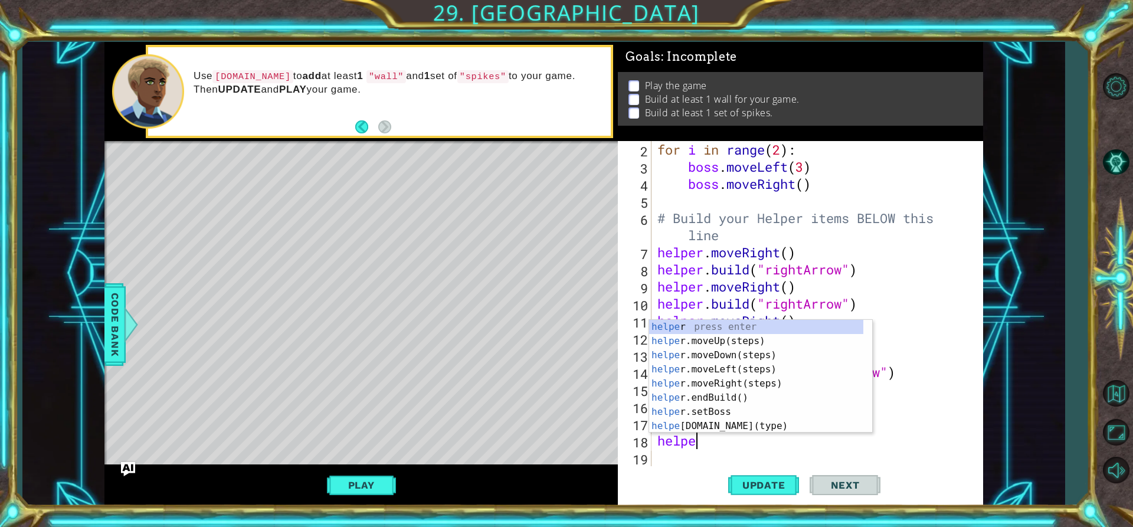
scroll to position [0, 2]
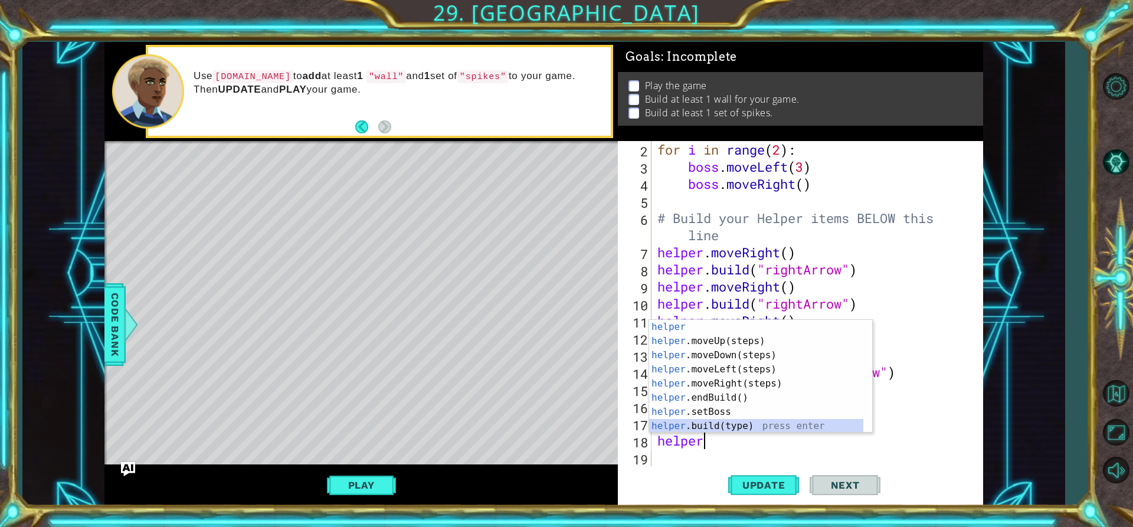
click at [661, 424] on div "helper press enter helper .moveUp(steps) press enter helper .moveDown(steps) pr…" at bounding box center [756, 391] width 214 height 142
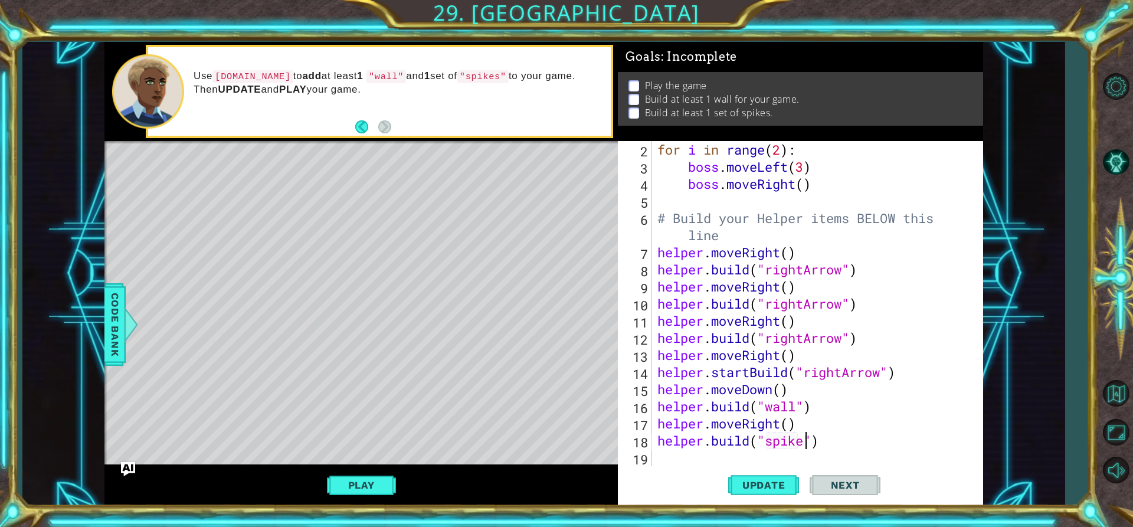
scroll to position [0, 7]
drag, startPoint x: 779, startPoint y: 493, endPoint x: 773, endPoint y: 490, distance: 6.6
click at [777, 492] on button "Update" at bounding box center [763, 485] width 71 height 37
click at [371, 486] on button "Play" at bounding box center [361, 485] width 69 height 22
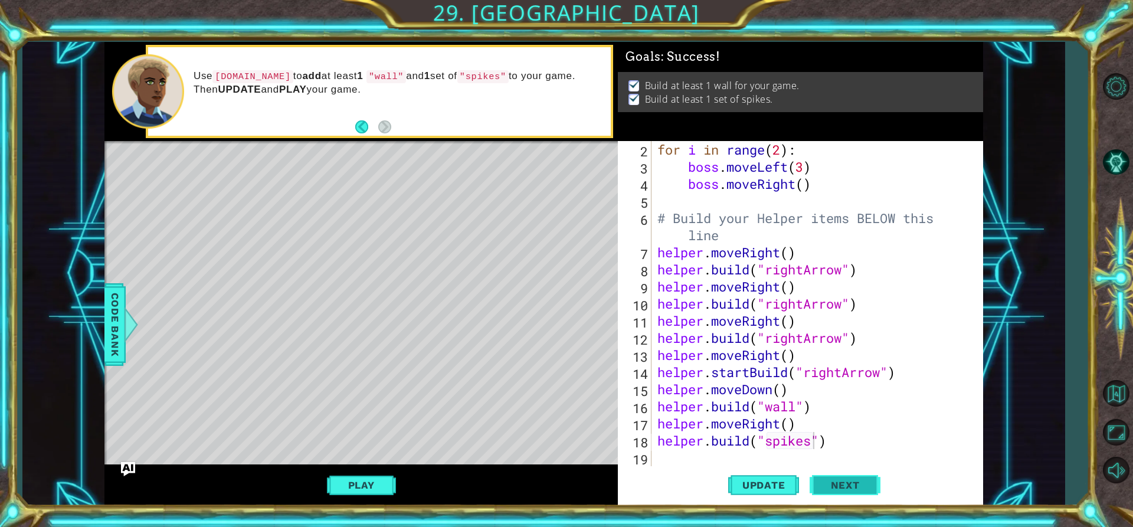
click at [840, 486] on span "Next" at bounding box center [845, 486] width 53 height 12
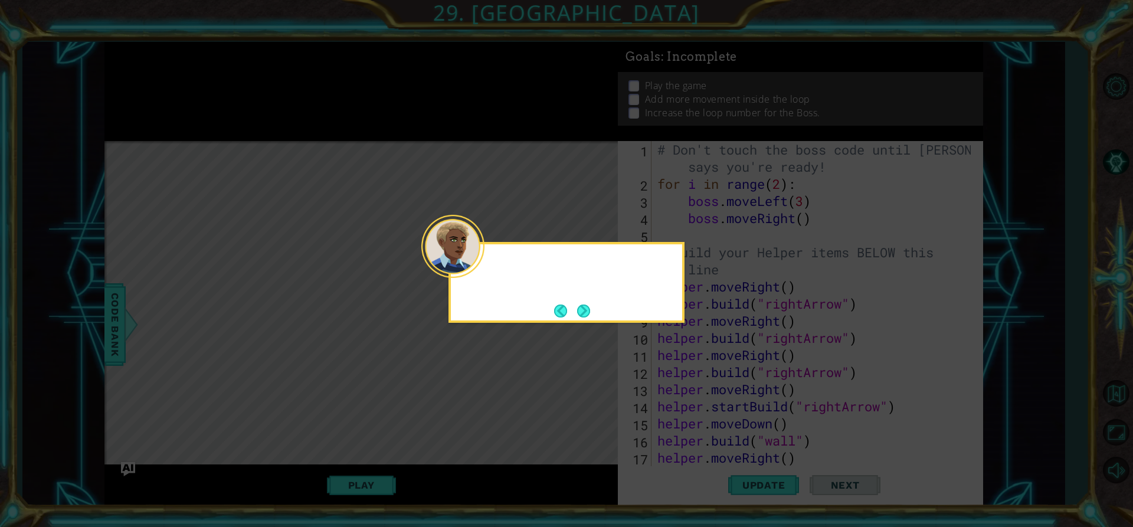
scroll to position [0, 0]
click at [584, 303] on footer at bounding box center [572, 311] width 36 height 18
click at [584, 307] on button "Next" at bounding box center [583, 311] width 13 height 13
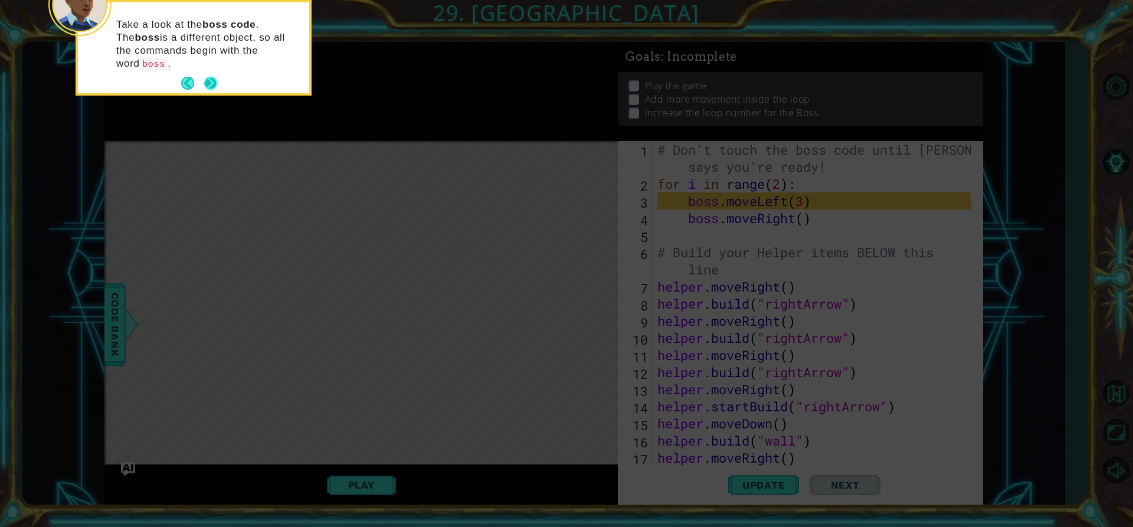
click at [212, 77] on button "Next" at bounding box center [210, 83] width 13 height 13
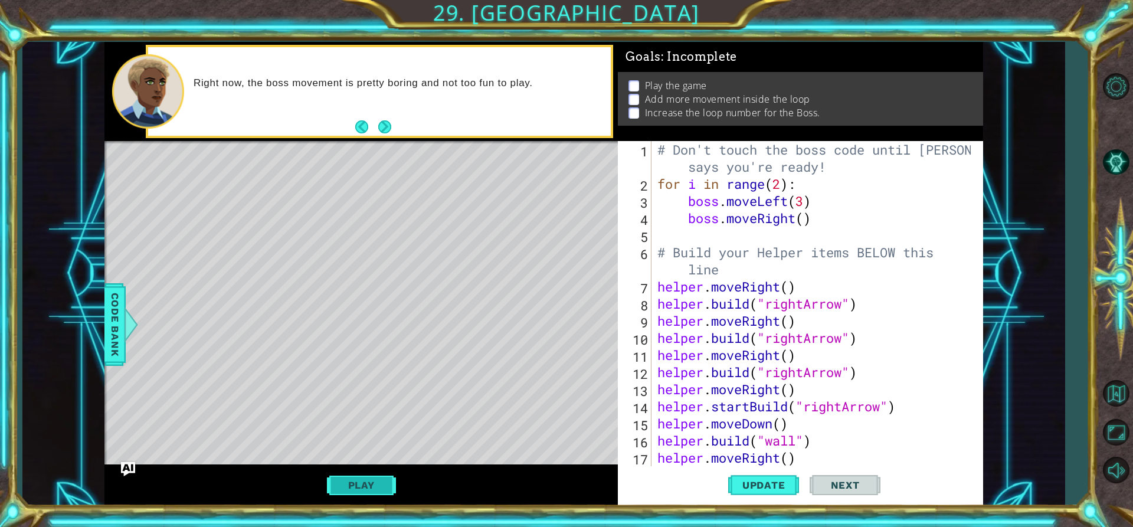
click at [378, 475] on button "Play" at bounding box center [361, 485] width 69 height 22
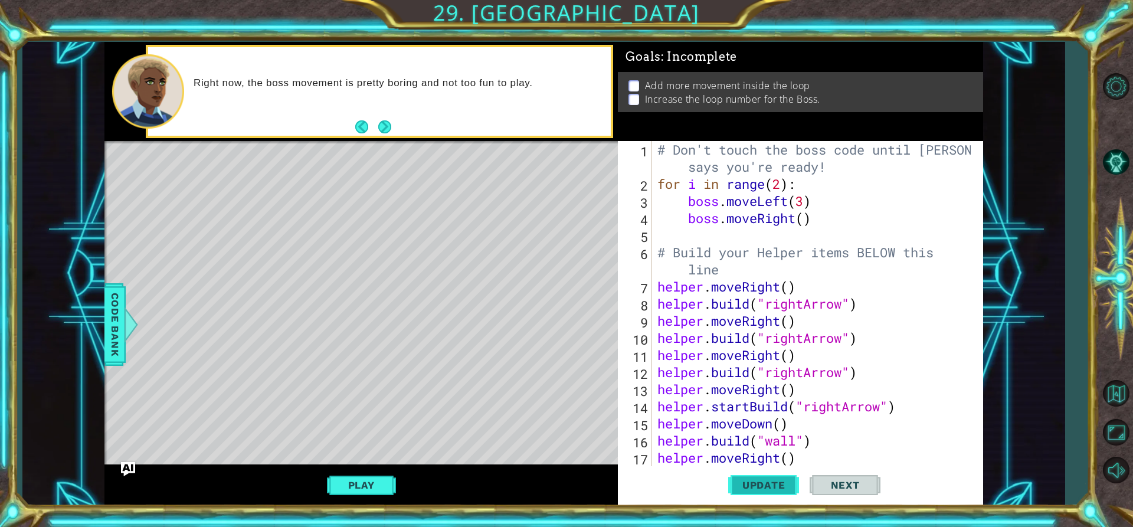
click at [764, 495] on button "Update" at bounding box center [763, 485] width 71 height 37
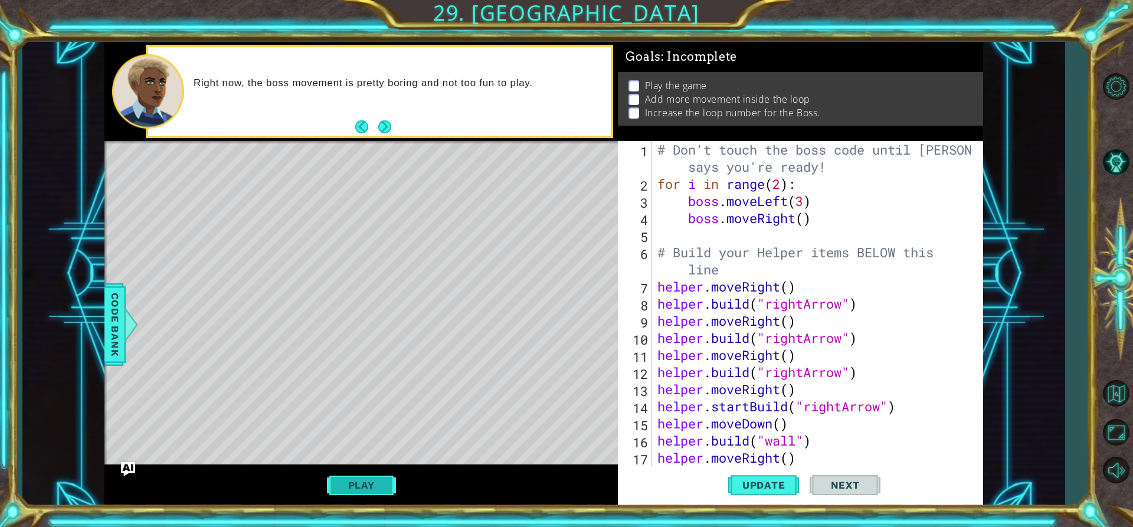
click at [373, 489] on button "Play" at bounding box center [361, 485] width 69 height 22
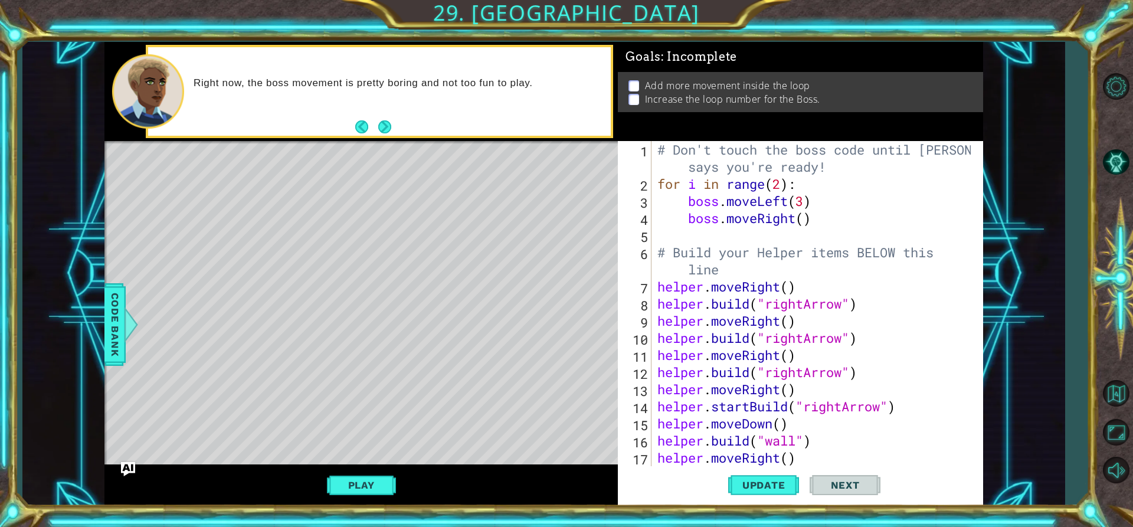
scroll to position [0, 6]
click at [838, 223] on div "# Don't touch the boss code until [PERSON_NAME] says you're ready! for i in ran…" at bounding box center [816, 329] width 322 height 377
click at [804, 220] on div "# Don't touch the boss code until [PERSON_NAME] says you're ready! for i in ran…" at bounding box center [816, 329] width 322 height 377
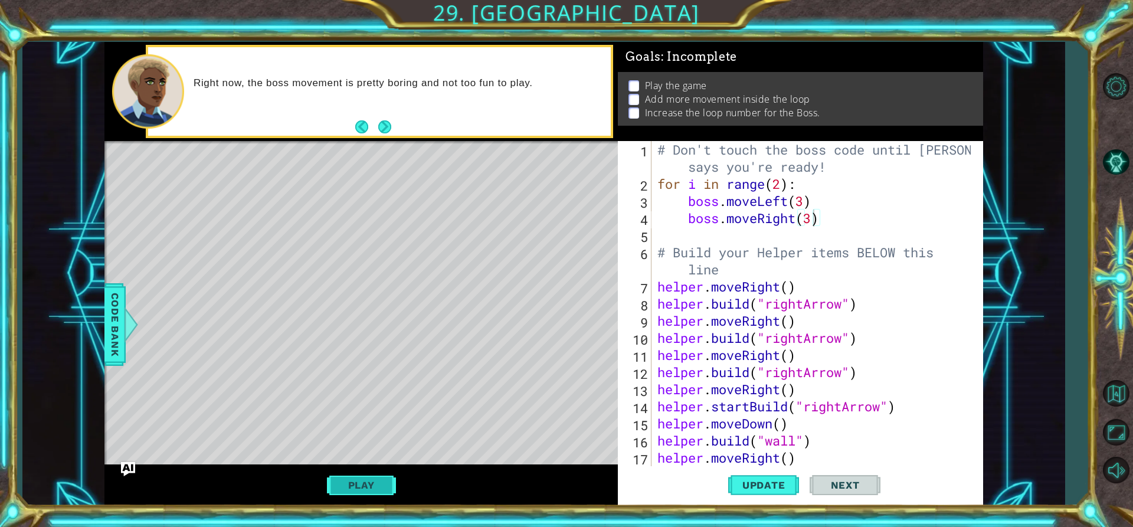
click at [355, 486] on button "Play" at bounding box center [361, 485] width 69 height 22
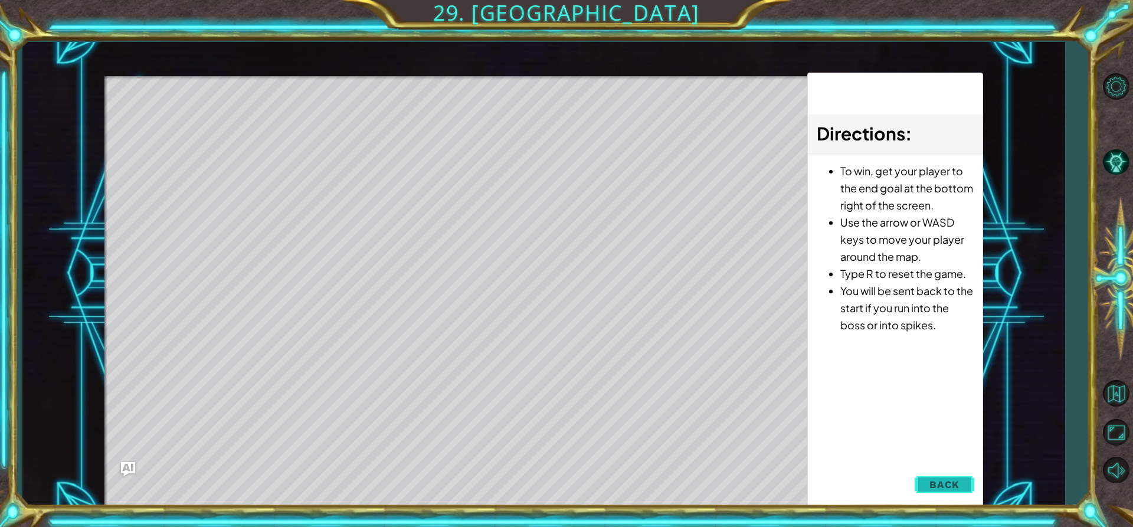
click at [938, 473] on button "Back" at bounding box center [945, 485] width 60 height 24
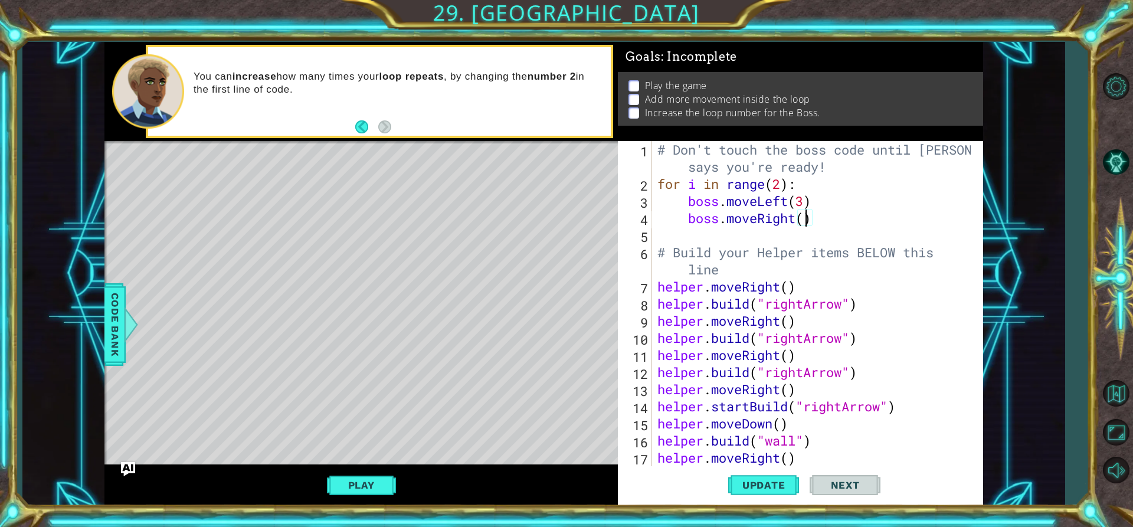
type textarea "boss.moveRight(2)"
click at [846, 226] on div "# Don't touch the boss code until [PERSON_NAME] says you're ready! for i in ran…" at bounding box center [816, 329] width 322 height 377
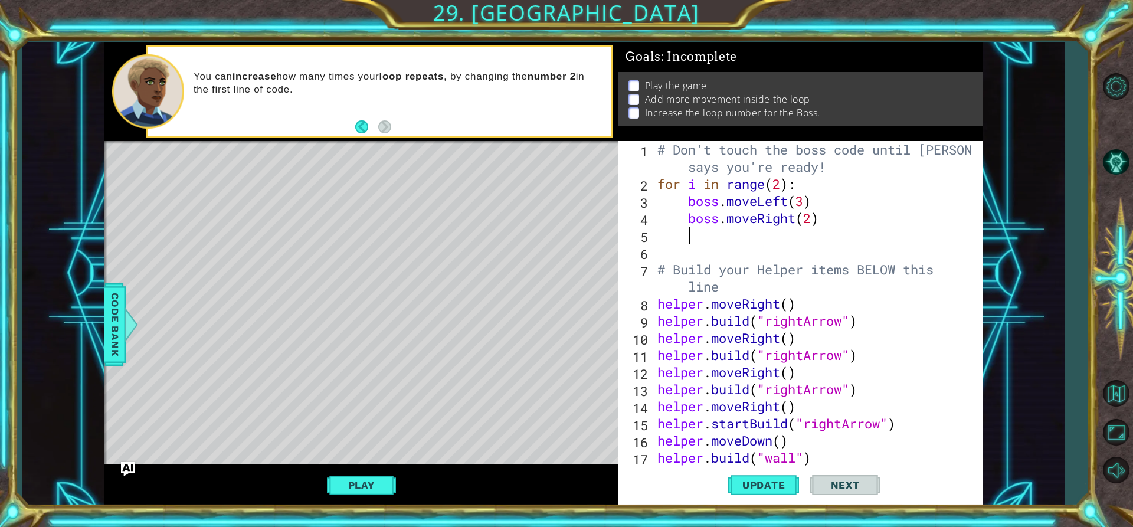
scroll to position [0, 1]
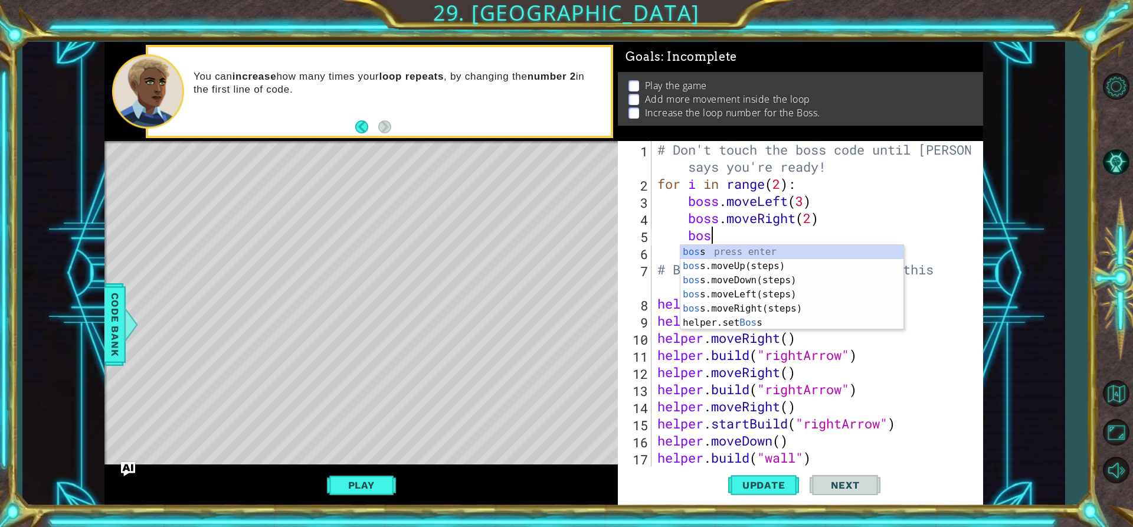
type textarea "boss"
click at [821, 267] on div "boss press enter boss .moveUp(steps) press enter boss .moveDown(steps) press en…" at bounding box center [791, 301] width 223 height 113
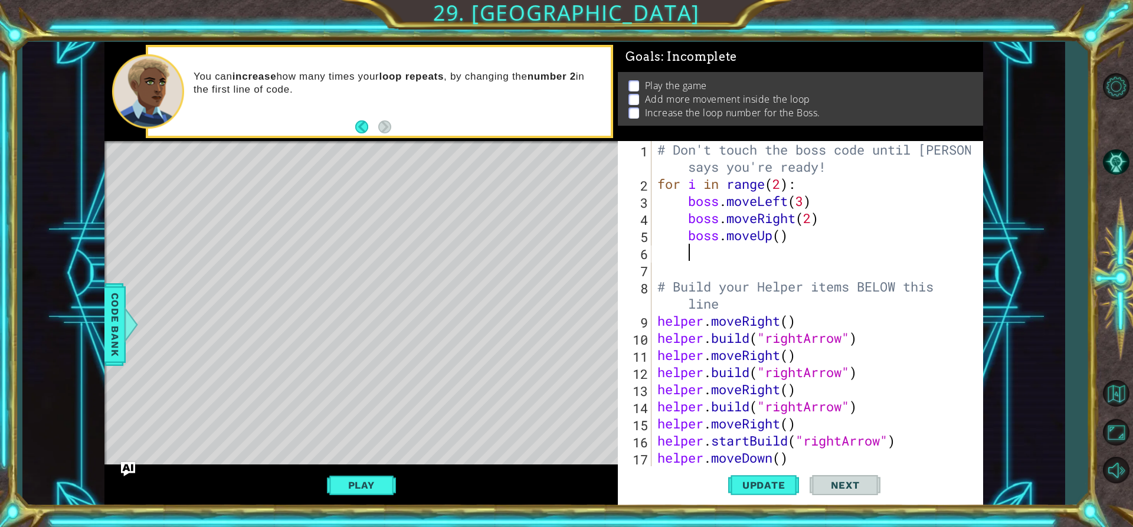
scroll to position [0, 1]
click at [778, 231] on div "# Don't touch the boss code until [PERSON_NAME] says you're ready! for i in ran…" at bounding box center [816, 329] width 322 height 377
click at [786, 235] on div "# Don't touch the boss code until [PERSON_NAME] says you're ready! for i in ran…" at bounding box center [816, 329] width 322 height 377
type textarea "boss.moveUp(2)"
click at [778, 250] on div "# Don't touch the boss code until [PERSON_NAME] says you're ready! for i in ran…" at bounding box center [816, 329] width 322 height 377
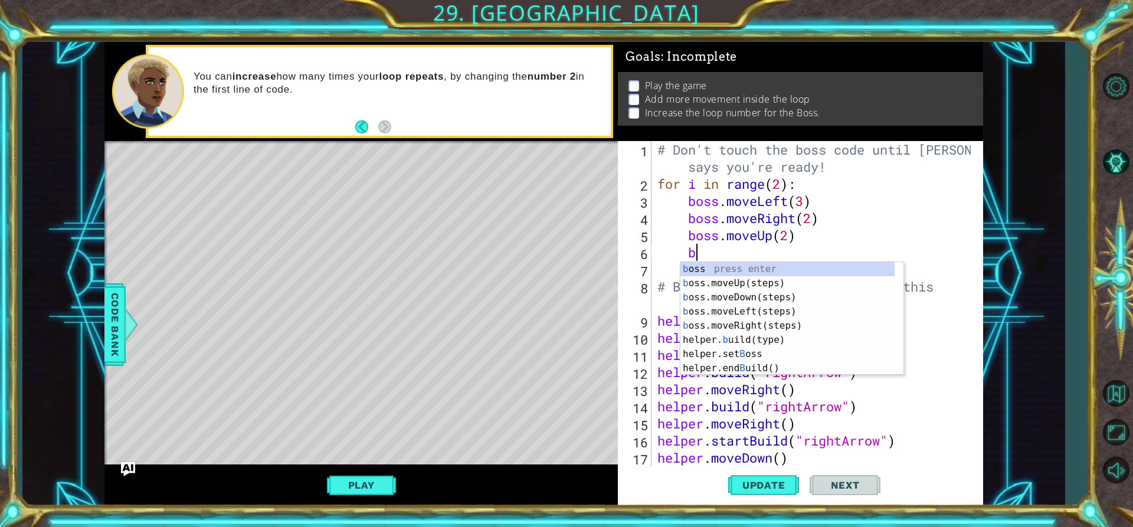
type textarea "bo"
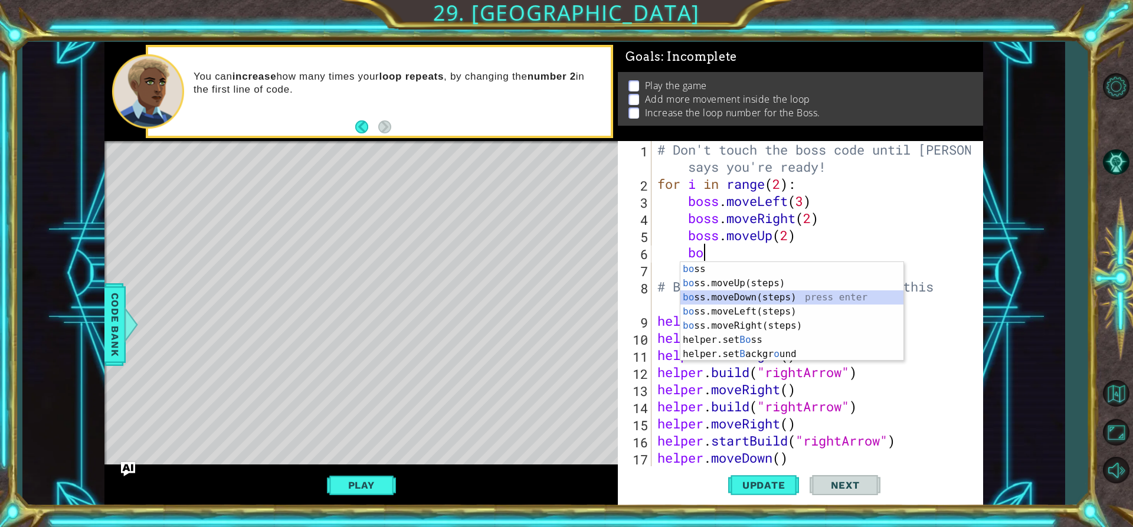
click at [775, 296] on div "bo ss press enter bo ss.moveUp(steps) press enter bo ss.moveDown(steps) press e…" at bounding box center [791, 325] width 223 height 127
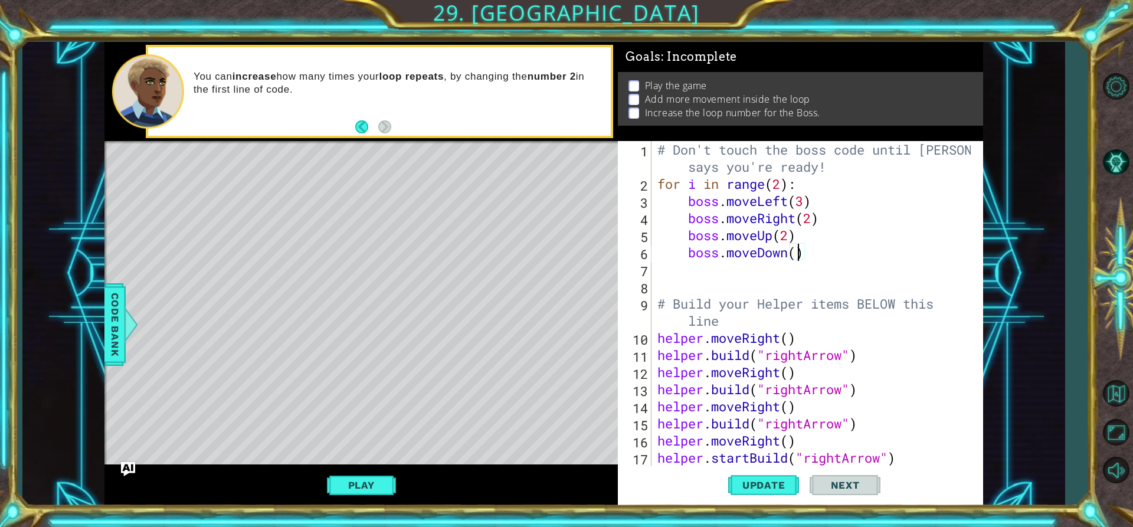
click at [796, 255] on div "# Don't touch the boss code until [PERSON_NAME] says you're ready! for i in ran…" at bounding box center [816, 329] width 322 height 377
click at [778, 477] on button "Update" at bounding box center [763, 485] width 71 height 37
click at [381, 482] on button "Play" at bounding box center [361, 485] width 69 height 22
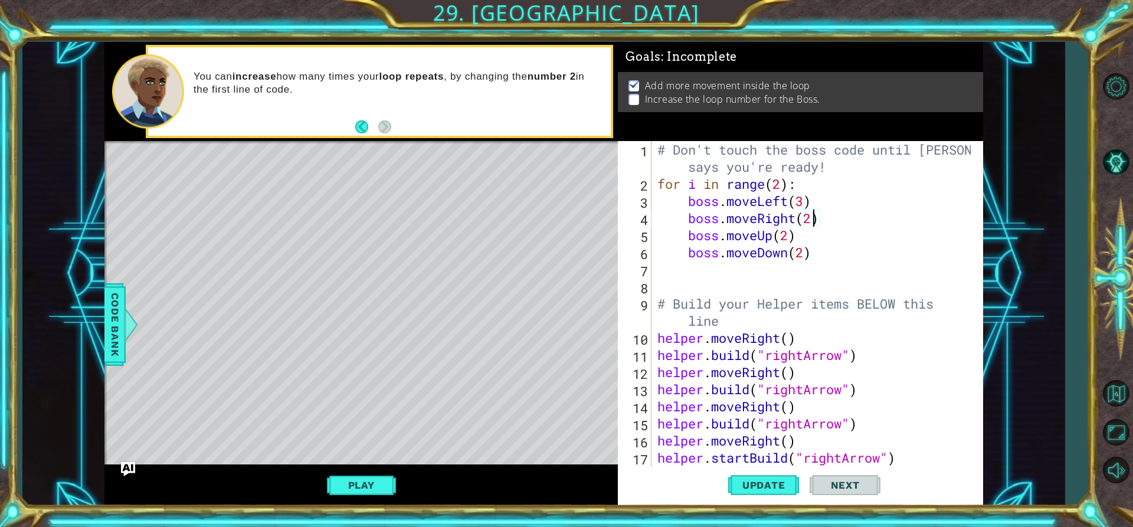
click at [814, 215] on div "# Don't touch the boss code until [PERSON_NAME] says you're ready! for i in ran…" at bounding box center [816, 329] width 322 height 377
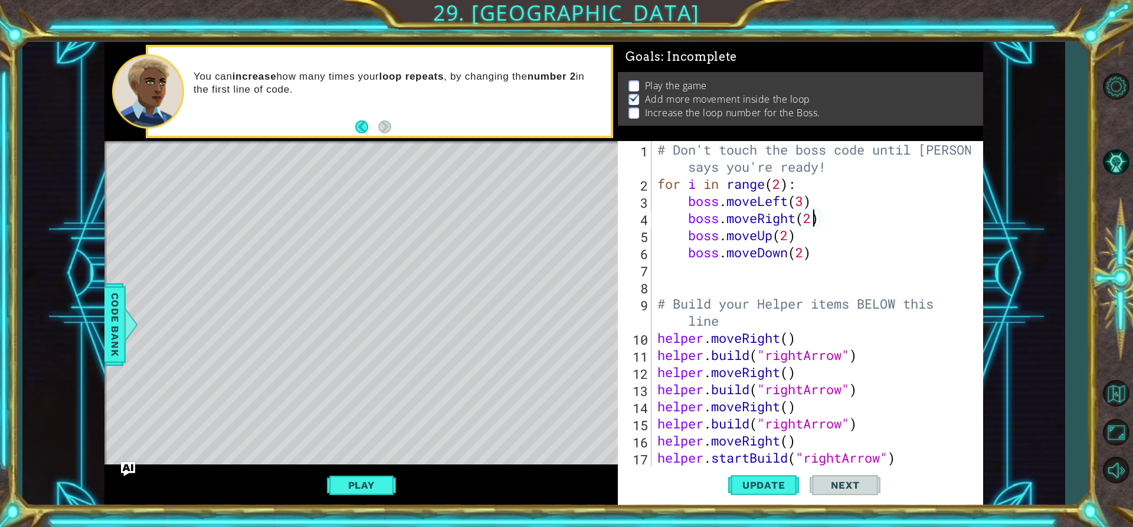
scroll to position [0, 7]
click at [807, 206] on div "# Don't touch the boss code until [PERSON_NAME] says you're ready! for i in ran…" at bounding box center [816, 329] width 322 height 377
drag, startPoint x: 799, startPoint y: 241, endPoint x: 689, endPoint y: 233, distance: 110.1
click at [689, 233] on div "# Don't touch the boss code until [PERSON_NAME] says you're ready! for i in ran…" at bounding box center [816, 329] width 322 height 377
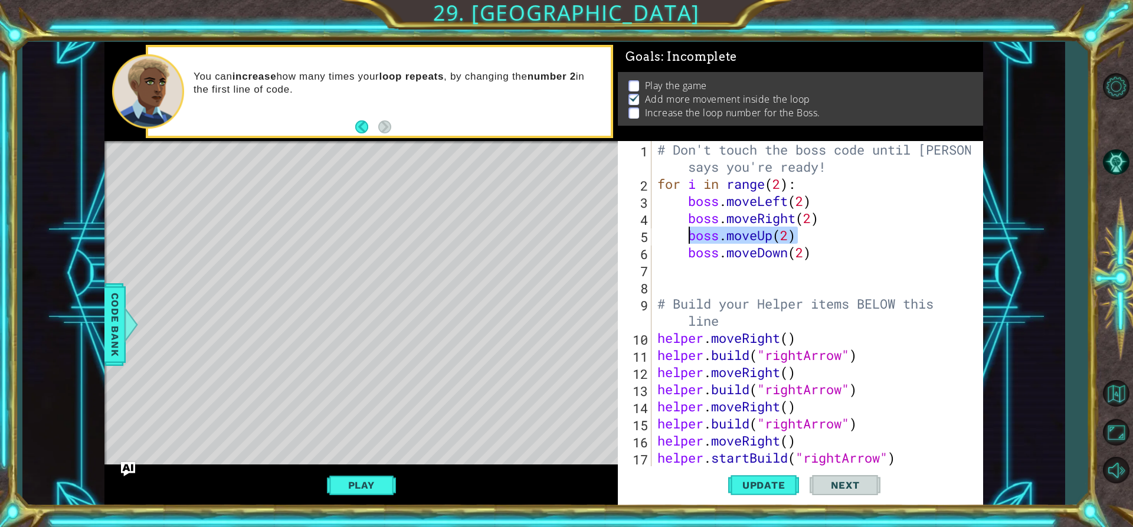
type textarea "boss.moveUp(2)"
click at [891, 261] on div "# Don't touch the boss code until [PERSON_NAME] says you're ready! for i in ran…" at bounding box center [816, 329] width 322 height 377
click at [872, 243] on div "# Don't touch the boss code until [PERSON_NAME] says you're ready! for i in ran…" at bounding box center [816, 329] width 322 height 377
click at [855, 261] on div "# Don't touch the boss code until [PERSON_NAME] says you're ready! for i in ran…" at bounding box center [816, 329] width 322 height 377
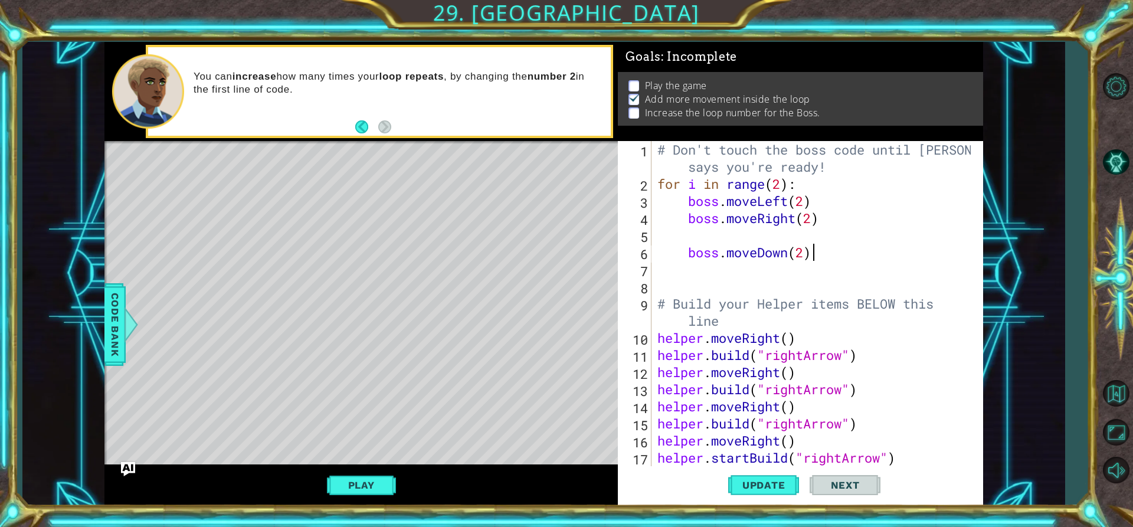
click at [819, 246] on div "# Don't touch the boss code until [PERSON_NAME] says you're ready! for i in ran…" at bounding box center [816, 329] width 322 height 377
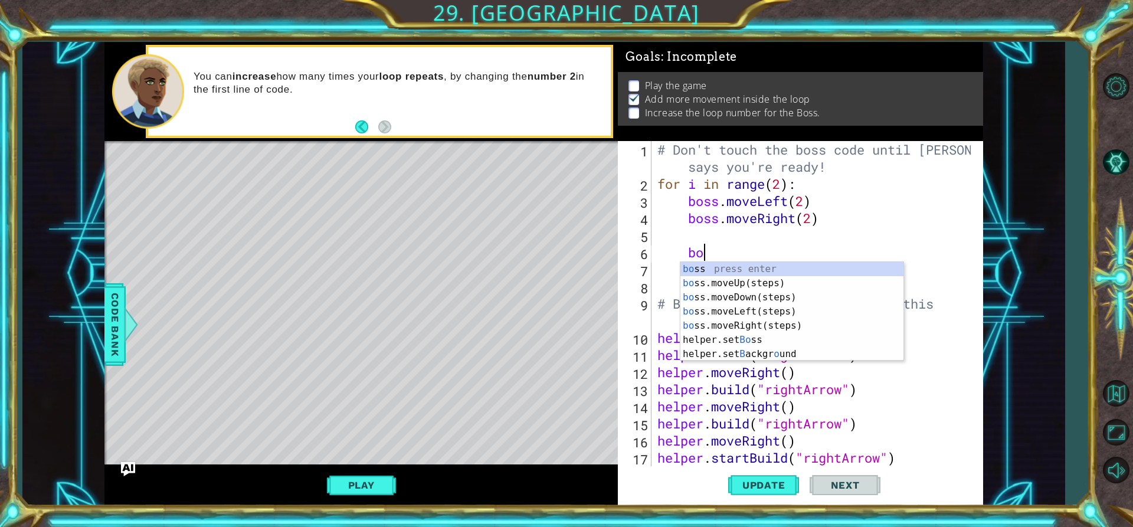
type textarea "b"
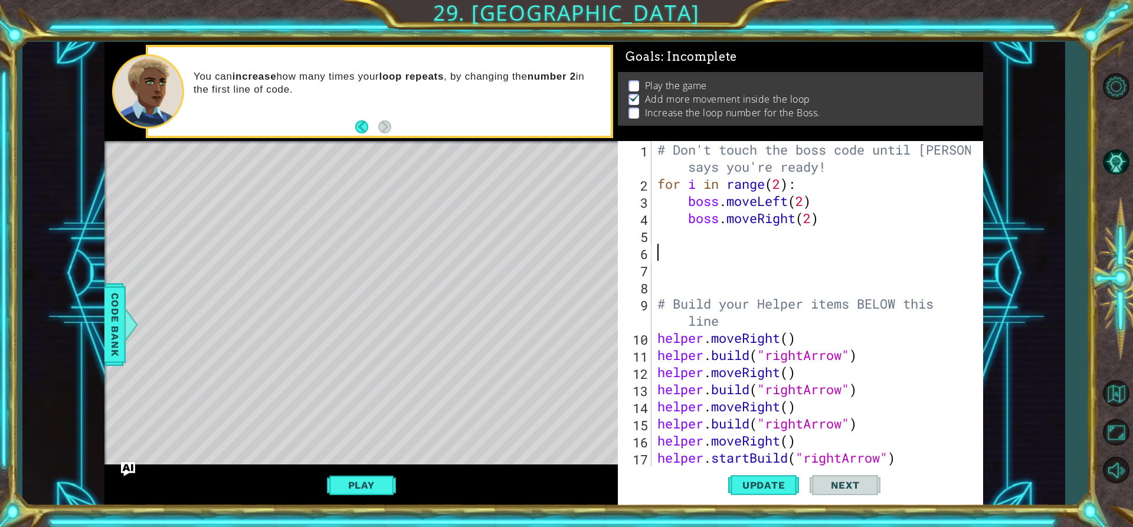
scroll to position [0, 0]
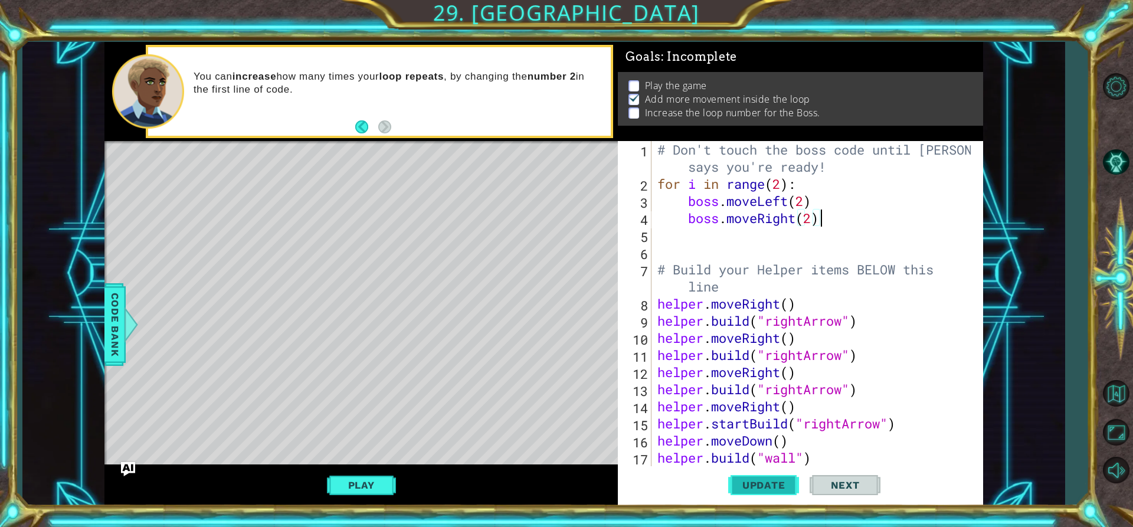
type textarea "boss.moveRight(2)"
click at [781, 476] on button "Update" at bounding box center [763, 485] width 71 height 37
click at [782, 229] on div "# Don't touch the boss code until [PERSON_NAME] says you're ready! for i in ran…" at bounding box center [816, 329] width 322 height 377
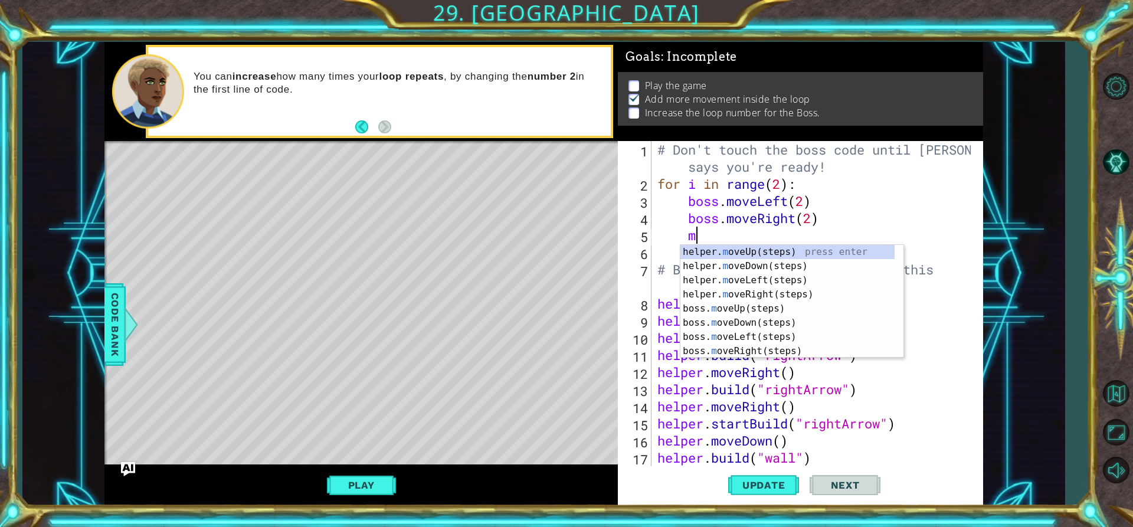
type textarea "mp"
click at [772, 265] on div "helper. m [PERSON_NAME] (steps) press enter boss. m [PERSON_NAME] (steps) press…" at bounding box center [787, 316] width 214 height 142
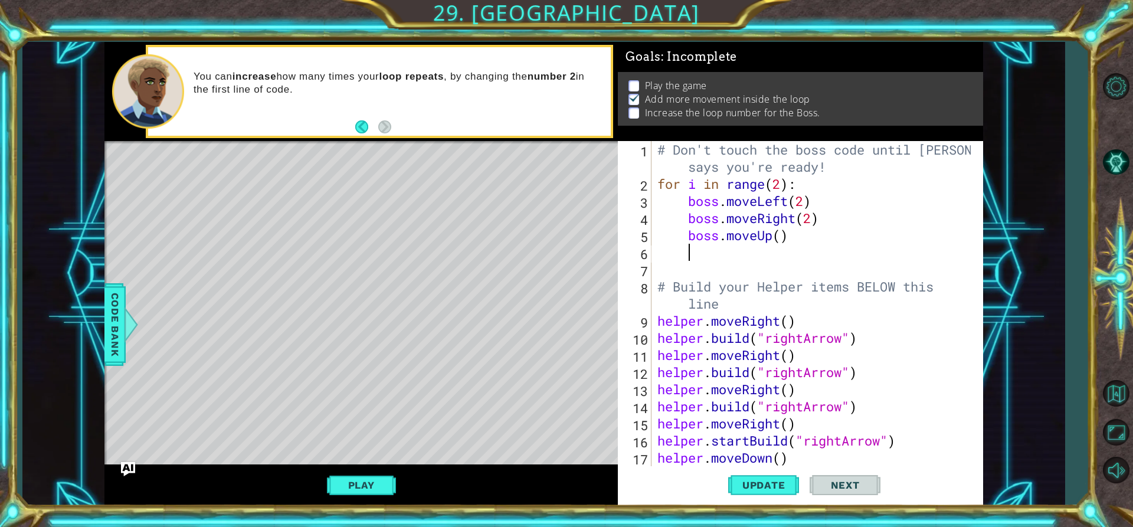
scroll to position [0, 1]
click at [780, 238] on div "# Don't touch the boss code until [PERSON_NAME] says you're ready! for i in ran…" at bounding box center [816, 329] width 322 height 377
click at [770, 485] on span "Update" at bounding box center [764, 485] width 67 height 12
click at [362, 478] on button "Play" at bounding box center [361, 485] width 69 height 22
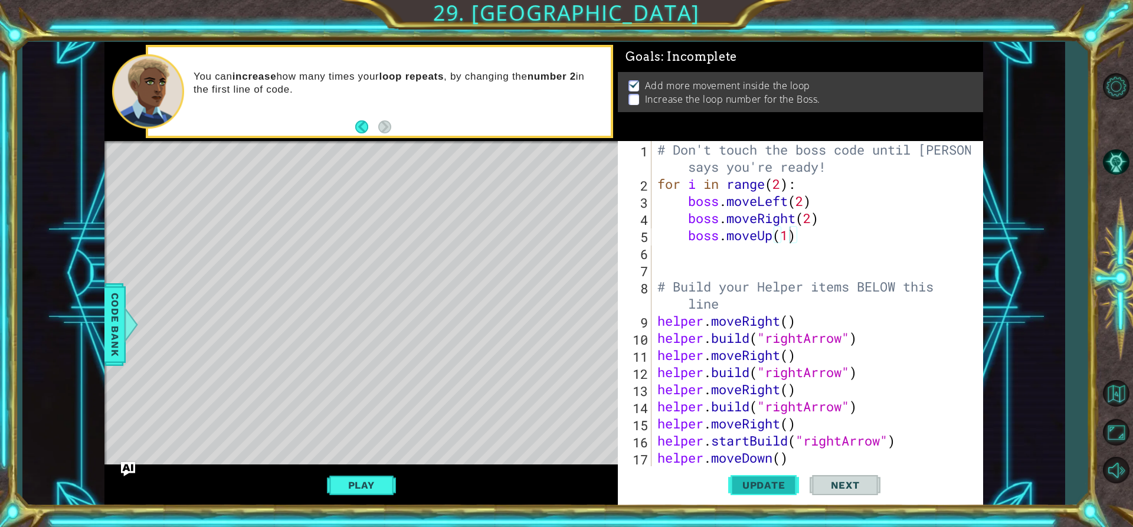
click at [754, 492] on button "Update" at bounding box center [763, 485] width 71 height 37
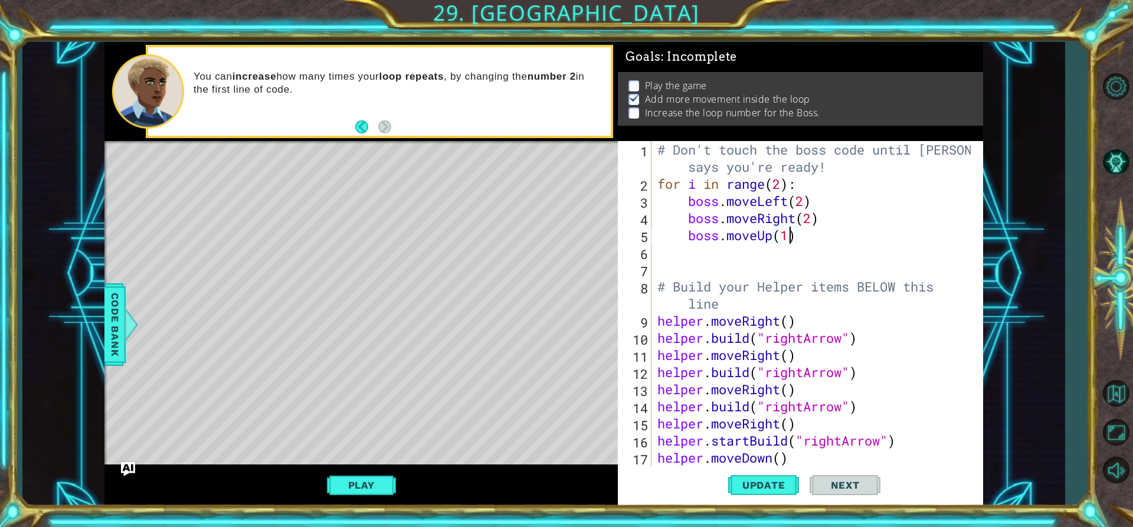
click at [818, 243] on div "# Don't touch the boss code until [PERSON_NAME] says you're ready! for i in ran…" at bounding box center [816, 329] width 322 height 377
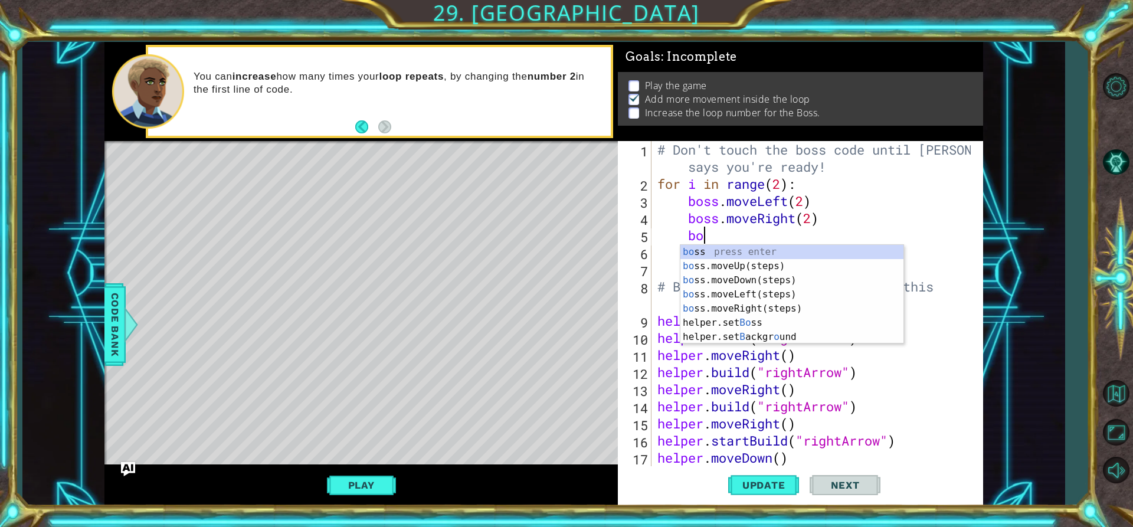
type textarea "b"
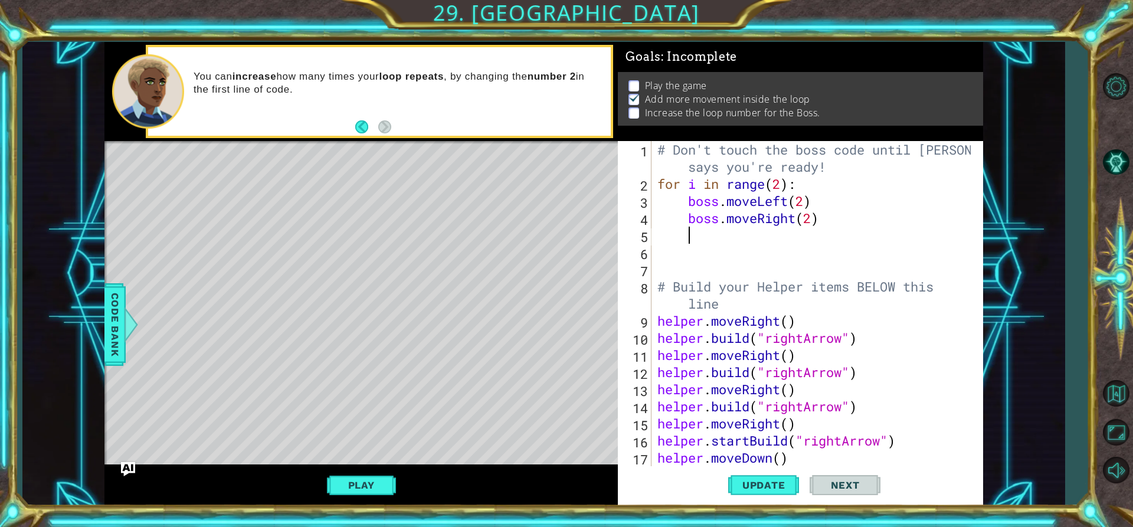
click at [822, 220] on div "# Don't touch the boss code until [PERSON_NAME] says you're ready! for i in ran…" at bounding box center [816, 329] width 322 height 377
drag, startPoint x: 822, startPoint y: 220, endPoint x: 759, endPoint y: 225, distance: 62.8
click at [759, 225] on div "# Don't touch the boss code until [PERSON_NAME] says you're ready! for i in ran…" at bounding box center [816, 329] width 322 height 377
type textarea "boss.move"
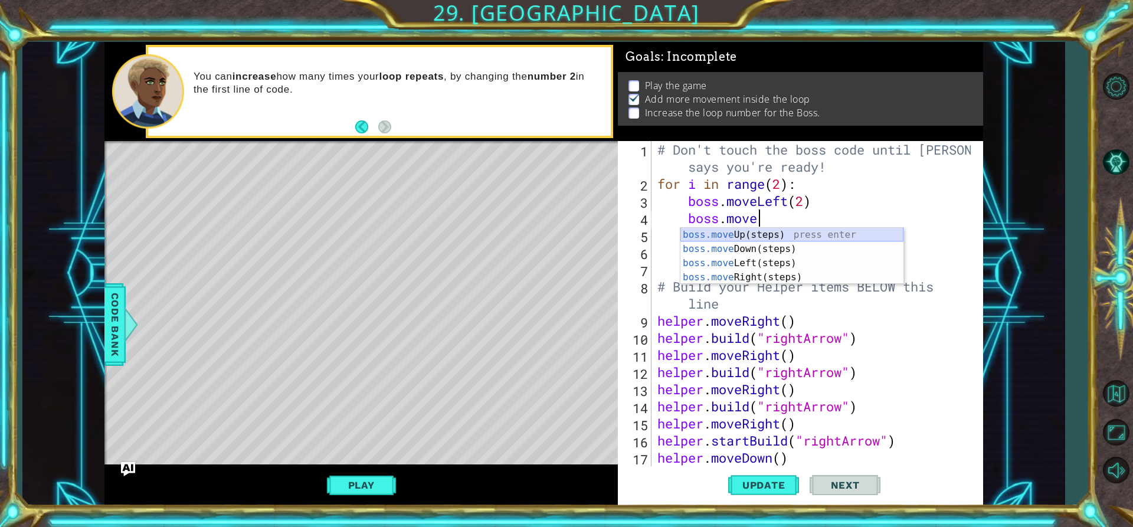
click at [734, 235] on div "boss.move Up(steps) press enter boss.move Down(steps) press enter boss.move Lef…" at bounding box center [791, 270] width 223 height 85
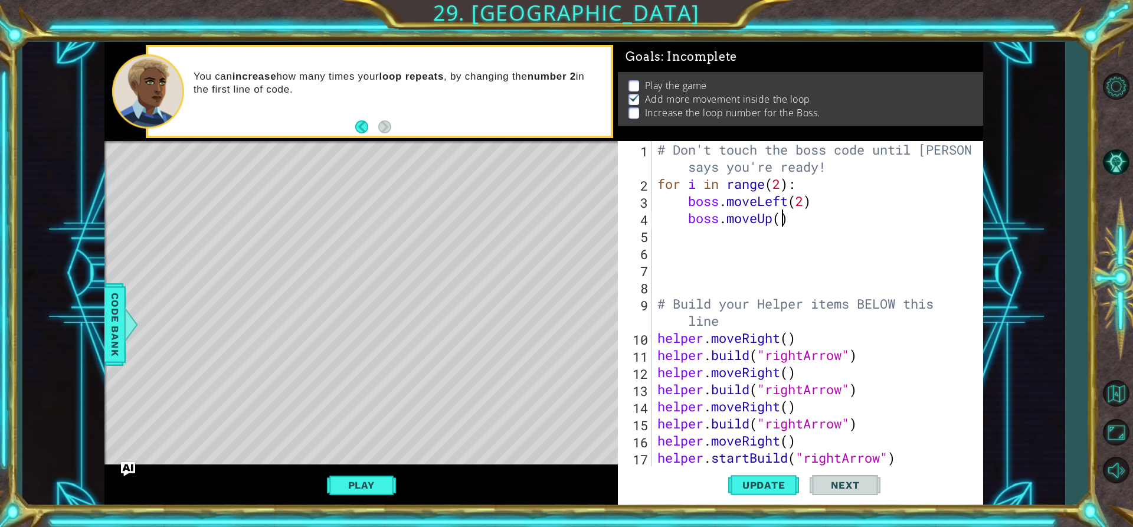
click at [784, 222] on div "# Don't touch the boss code until [PERSON_NAME] says you're ready! for i in ran…" at bounding box center [816, 329] width 322 height 377
type textarea "boss.moveUp(2)"
click at [772, 238] on div "# Don't touch the boss code until [PERSON_NAME] says you're ready! for i in ran…" at bounding box center [816, 329] width 322 height 377
type textarea "m"
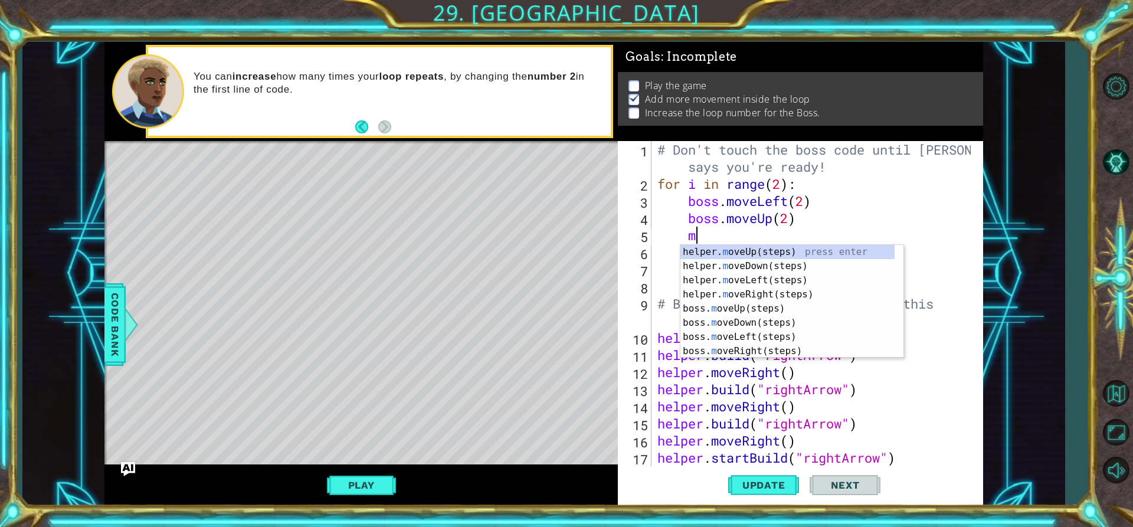
scroll to position [0, 1]
click at [735, 348] on div "helper. m oveUp(steps) press enter helper. m oveDown(steps) press enter helper.…" at bounding box center [787, 316] width 214 height 142
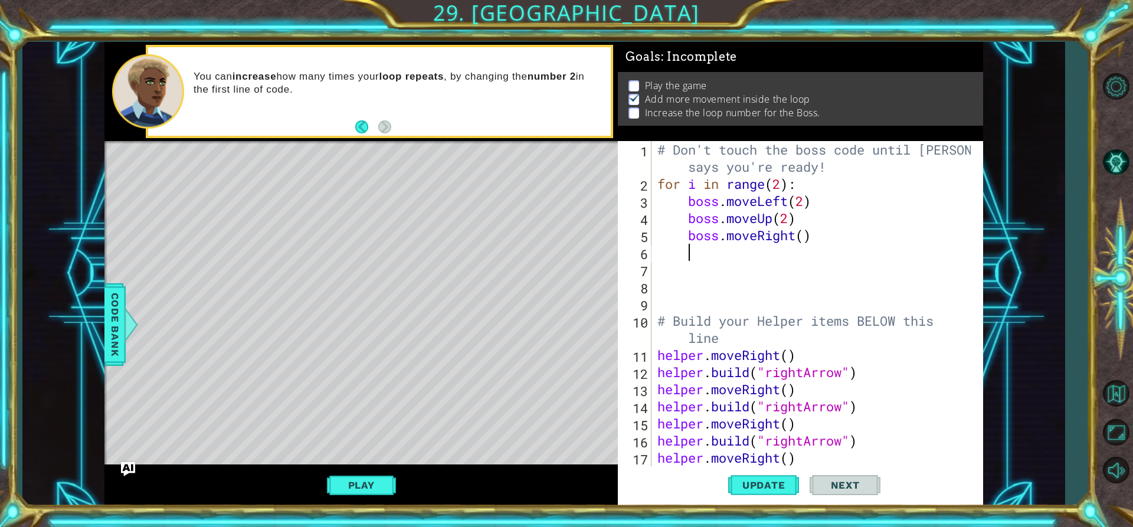
scroll to position [0, 1]
click at [805, 239] on div "# Don't touch the boss code until [PERSON_NAME] says you're ready! for i in ran…" at bounding box center [816, 329] width 322 height 377
type textarea "boss.moveRight(2)"
click at [790, 258] on div "# Don't touch the boss code until [PERSON_NAME] says you're ready! for i in ran…" at bounding box center [816, 329] width 322 height 377
type textarea "m"
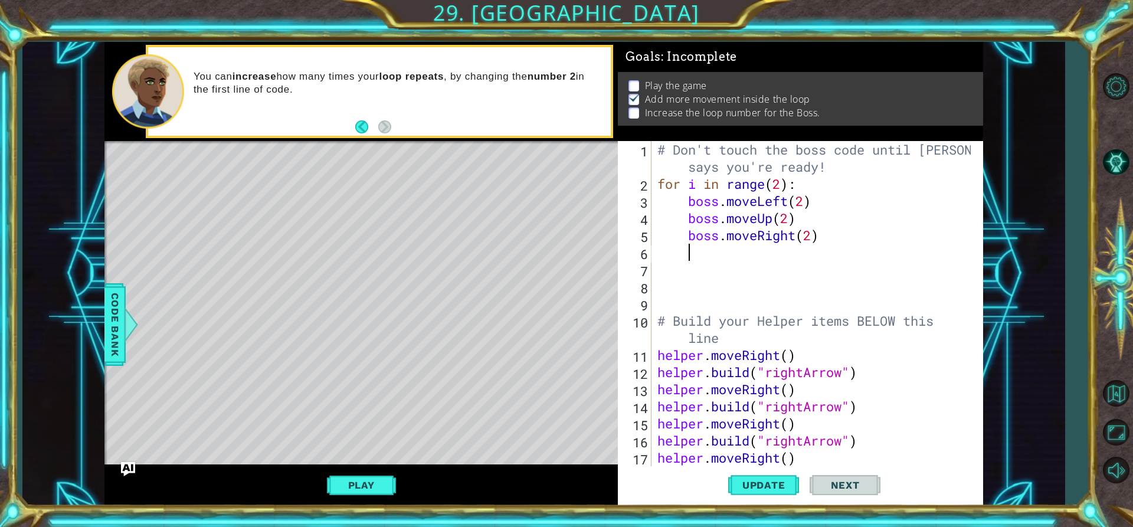
scroll to position [0, 1]
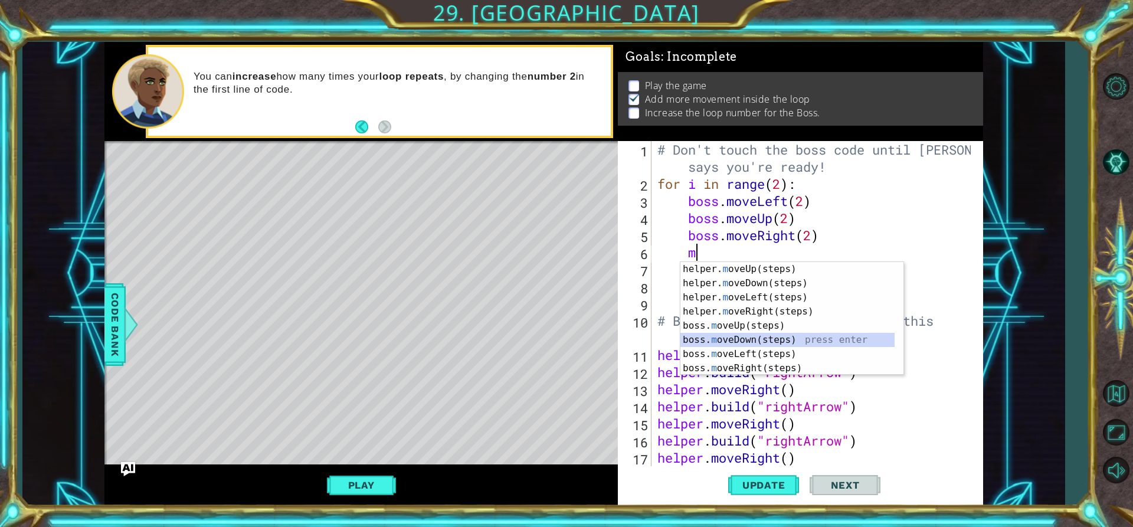
click at [754, 335] on div "helper. m oveUp(steps) press enter helper. m oveDown(steps) press enter helper.…" at bounding box center [787, 333] width 214 height 142
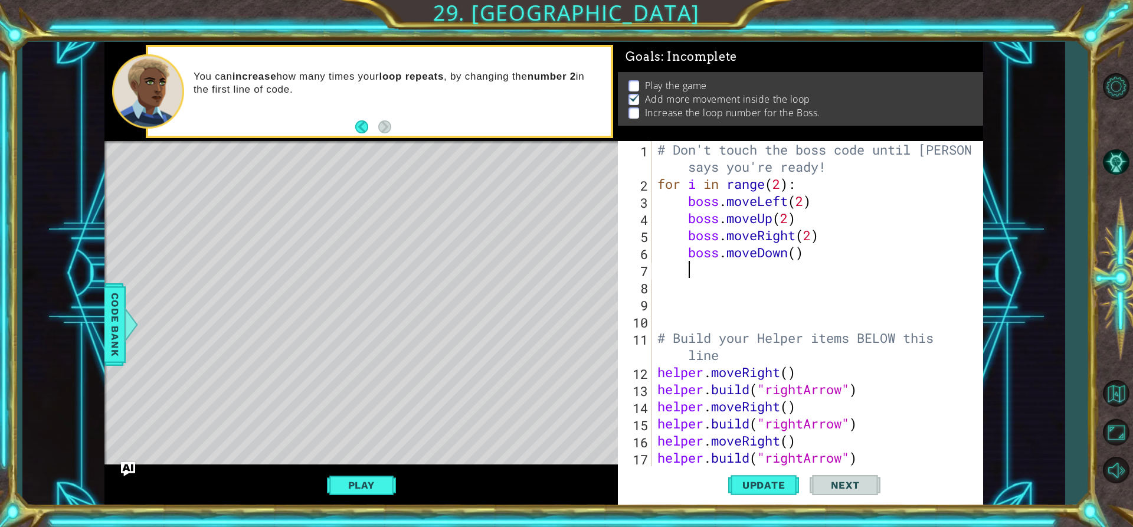
scroll to position [0, 1]
click at [799, 253] on div "# Don't touch the boss code until [PERSON_NAME] says you're ready! for i in ran…" at bounding box center [816, 329] width 322 height 377
type textarea "boss.moveDown(2)"
click at [774, 271] on div "# Don't touch the boss code until [PERSON_NAME] says you're ready! for i in ran…" at bounding box center [816, 329] width 322 height 377
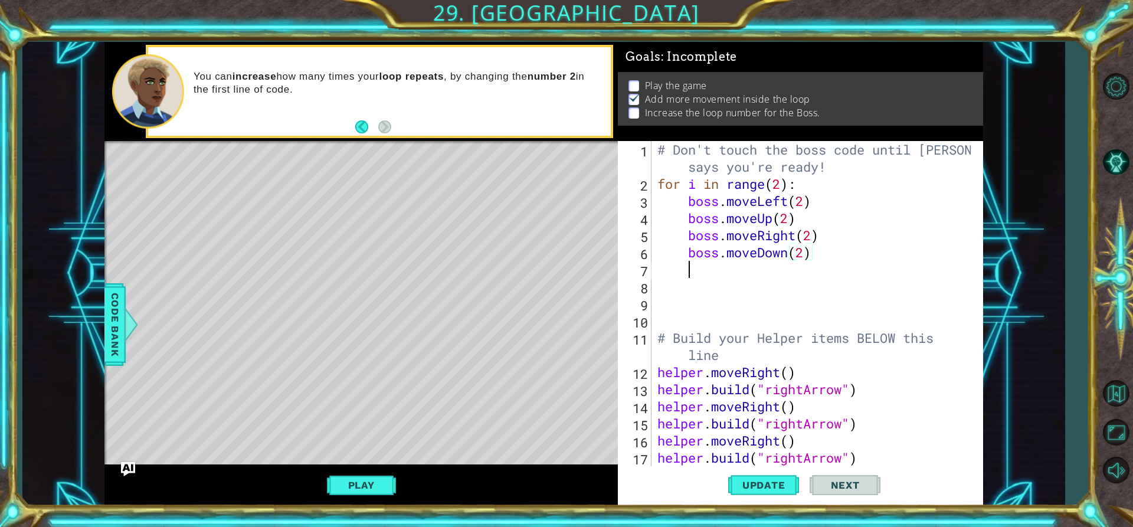
scroll to position [0, 1]
click at [788, 490] on span "Update" at bounding box center [764, 485] width 67 height 12
click at [390, 492] on button "Play" at bounding box center [361, 485] width 69 height 22
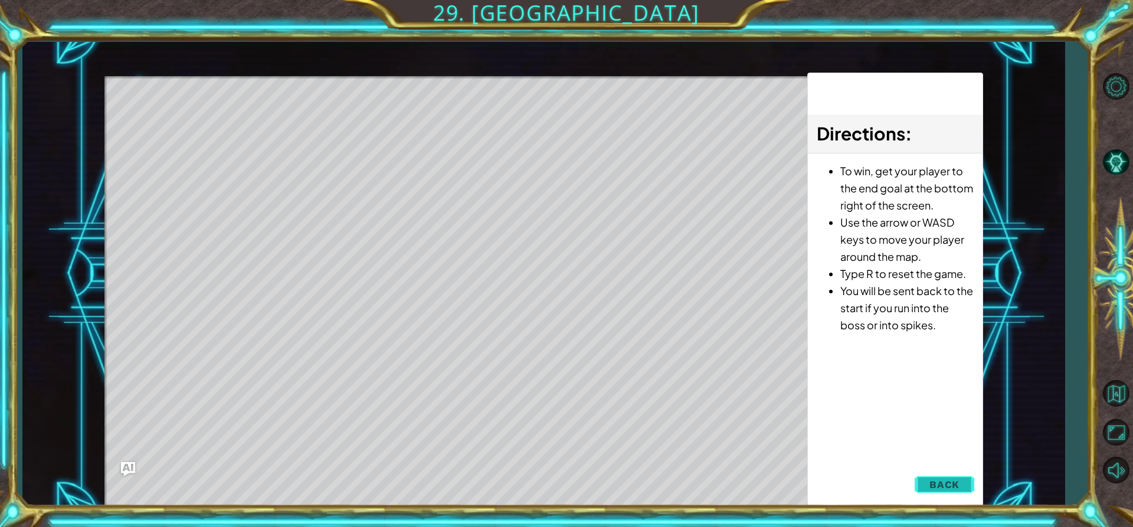
click at [964, 485] on button "Back" at bounding box center [945, 485] width 60 height 24
